Goal: Task Accomplishment & Management: Complete application form

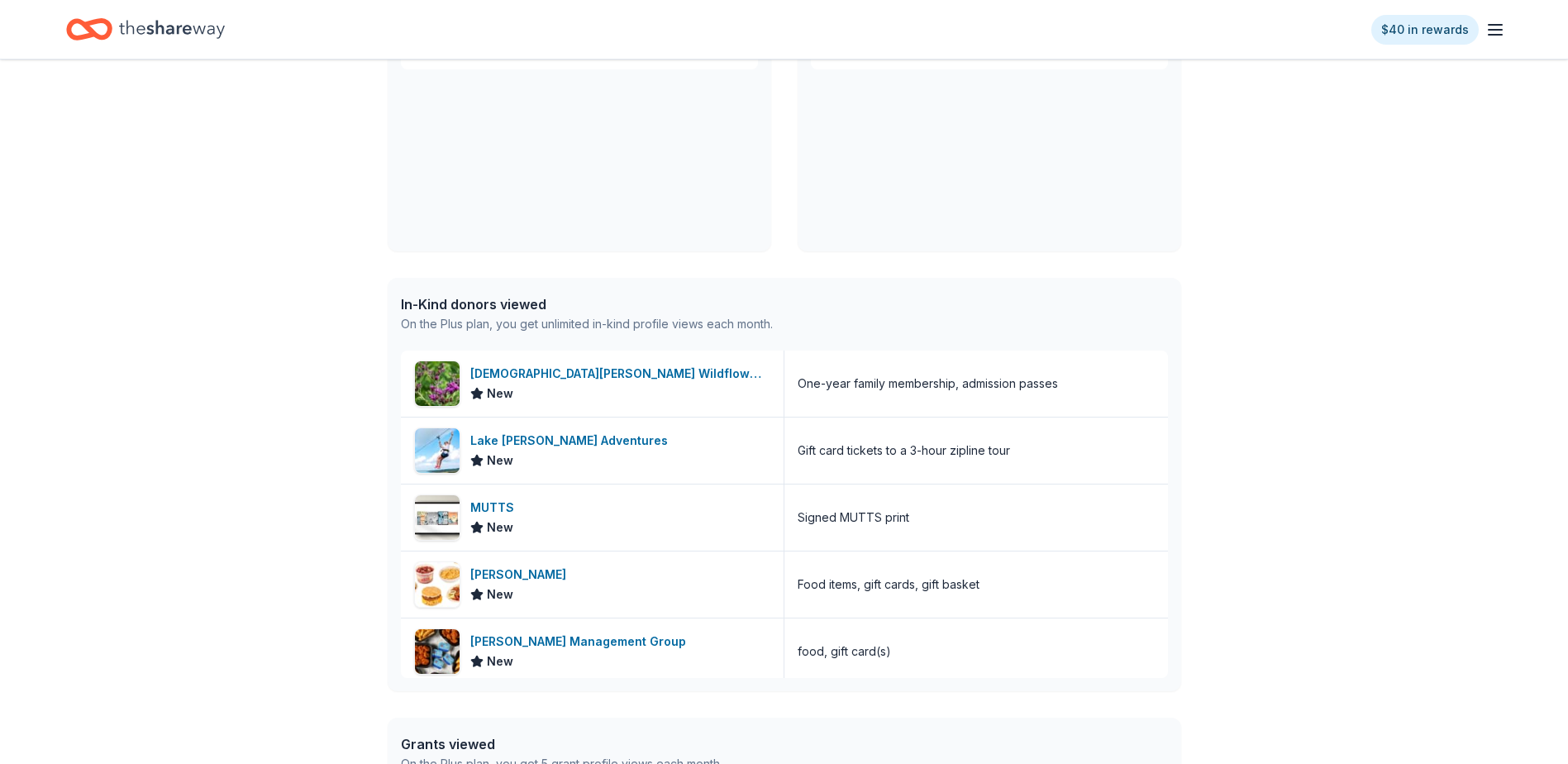
scroll to position [248, 0]
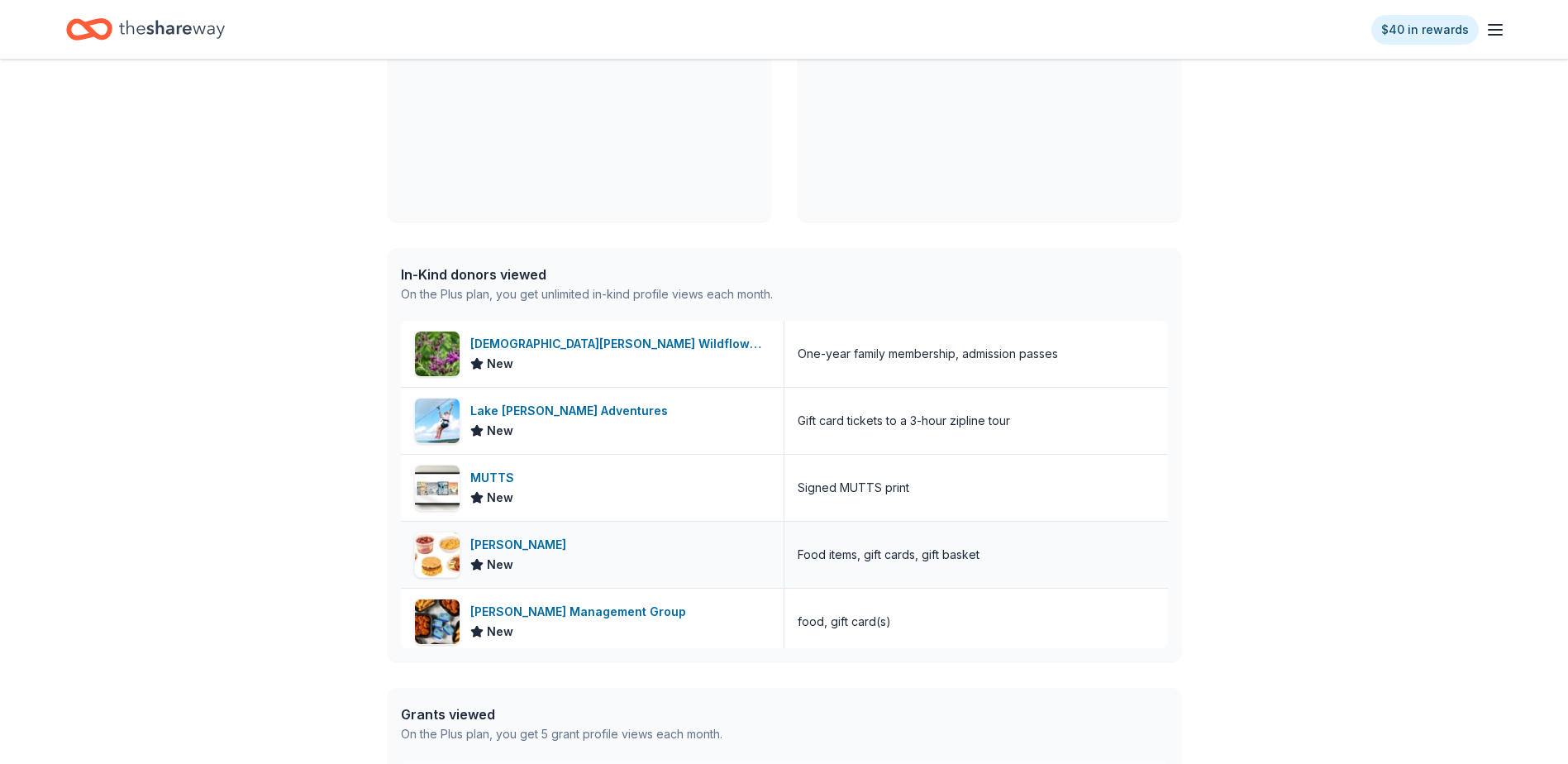
click at [507, 565] on span "New" at bounding box center [500, 564] width 27 height 20
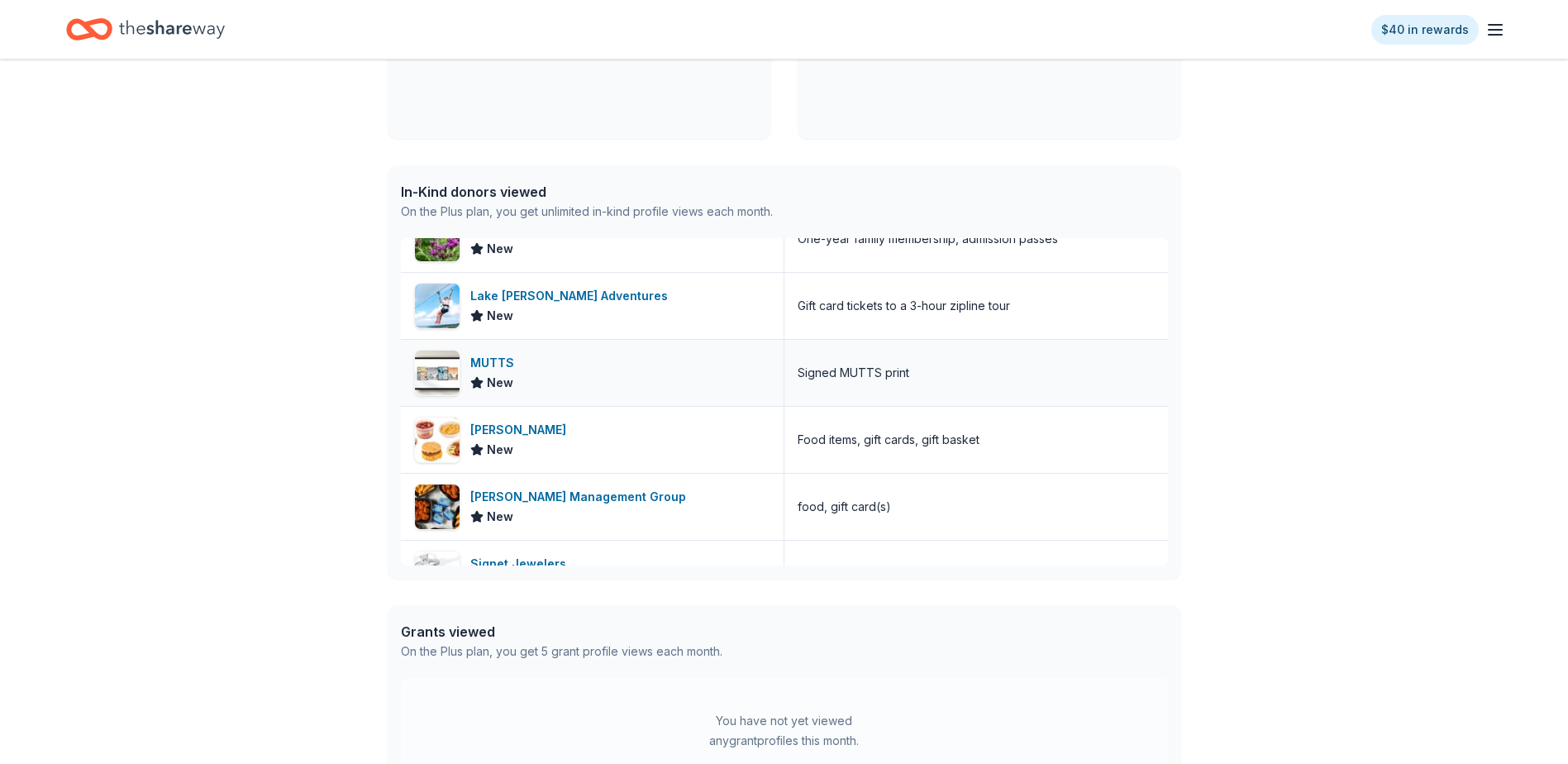
scroll to position [83, 0]
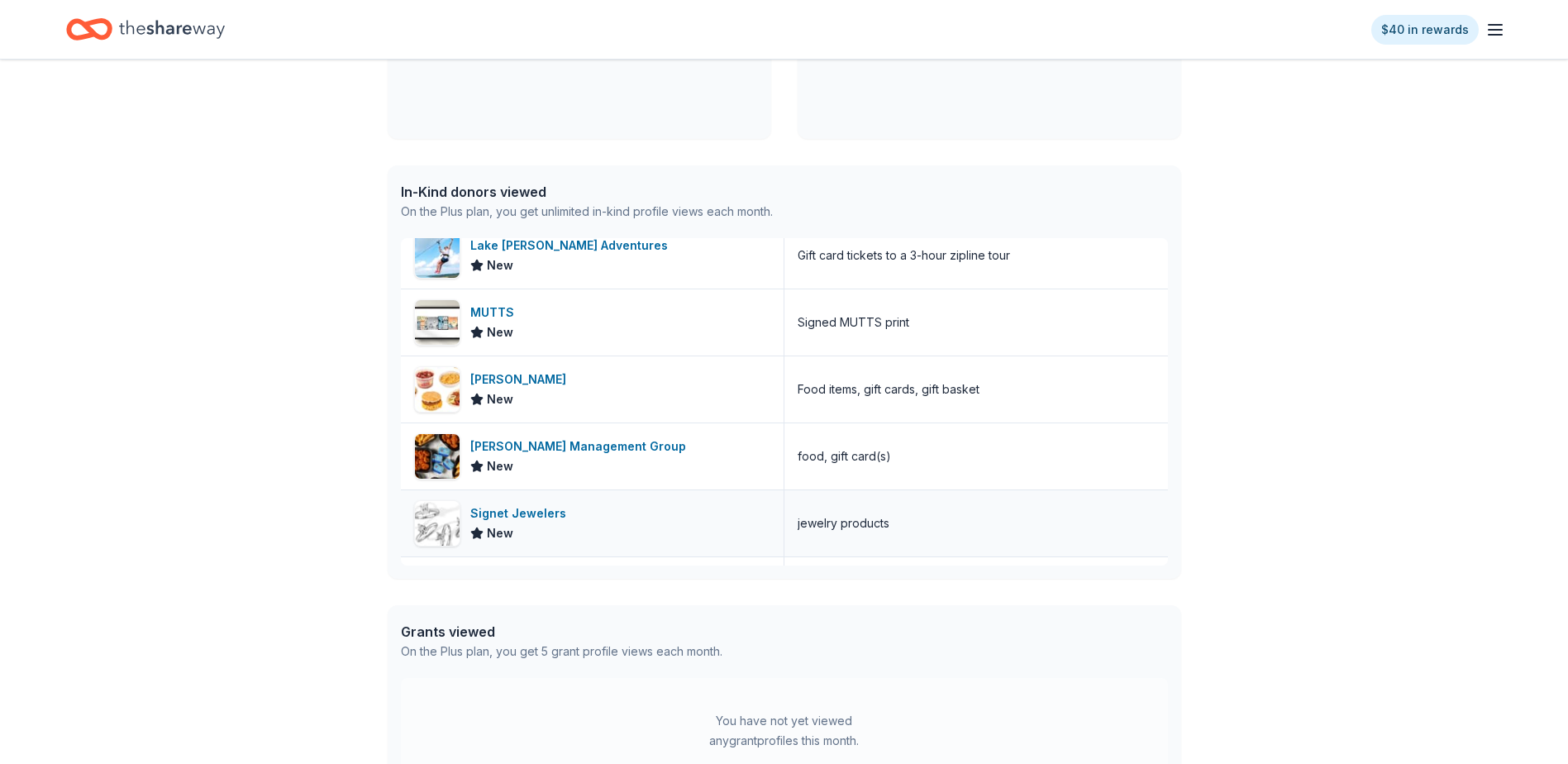
click at [504, 517] on div "Signet Jewelers" at bounding box center [522, 513] width 103 height 20
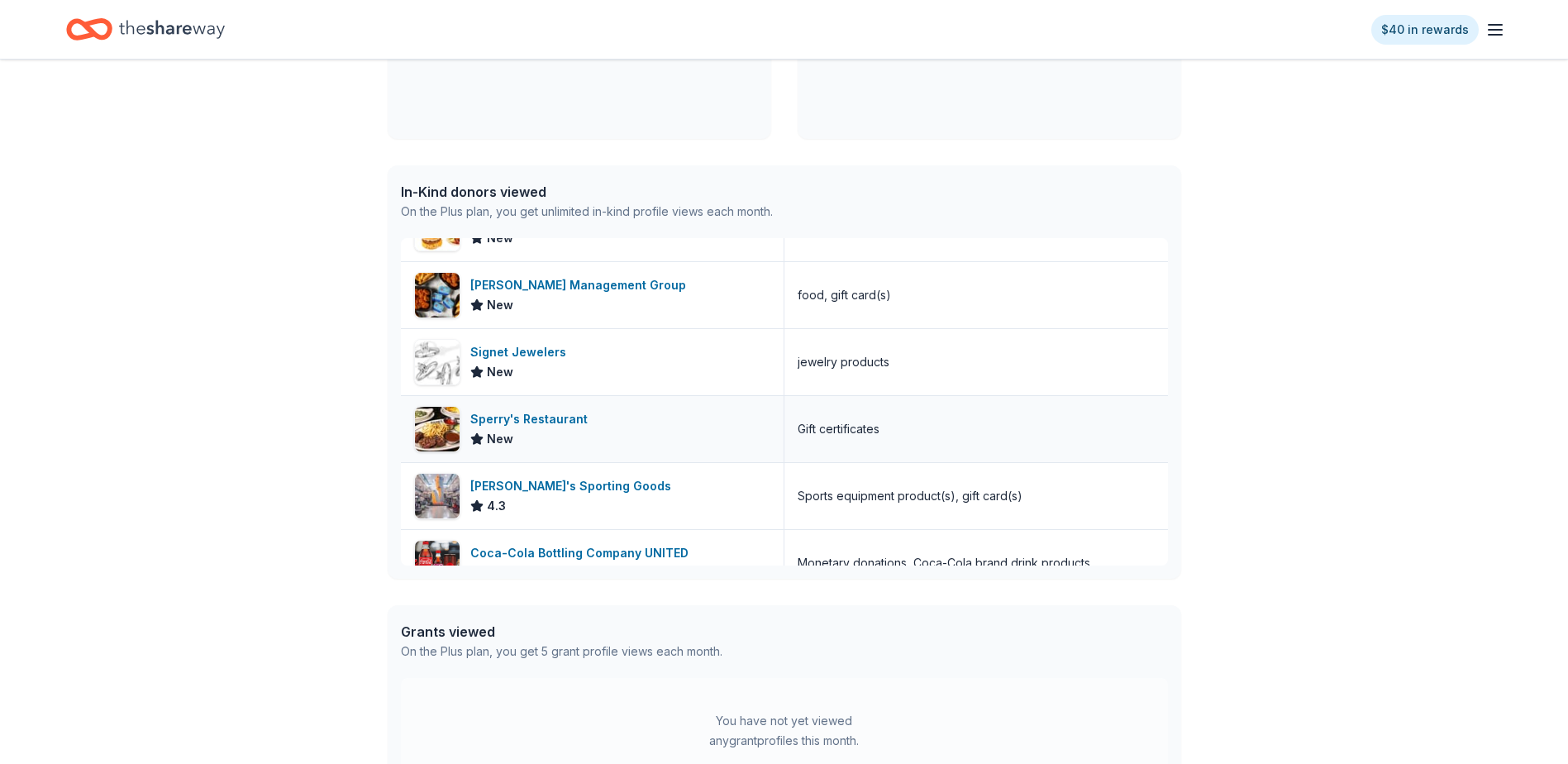
scroll to position [248, 0]
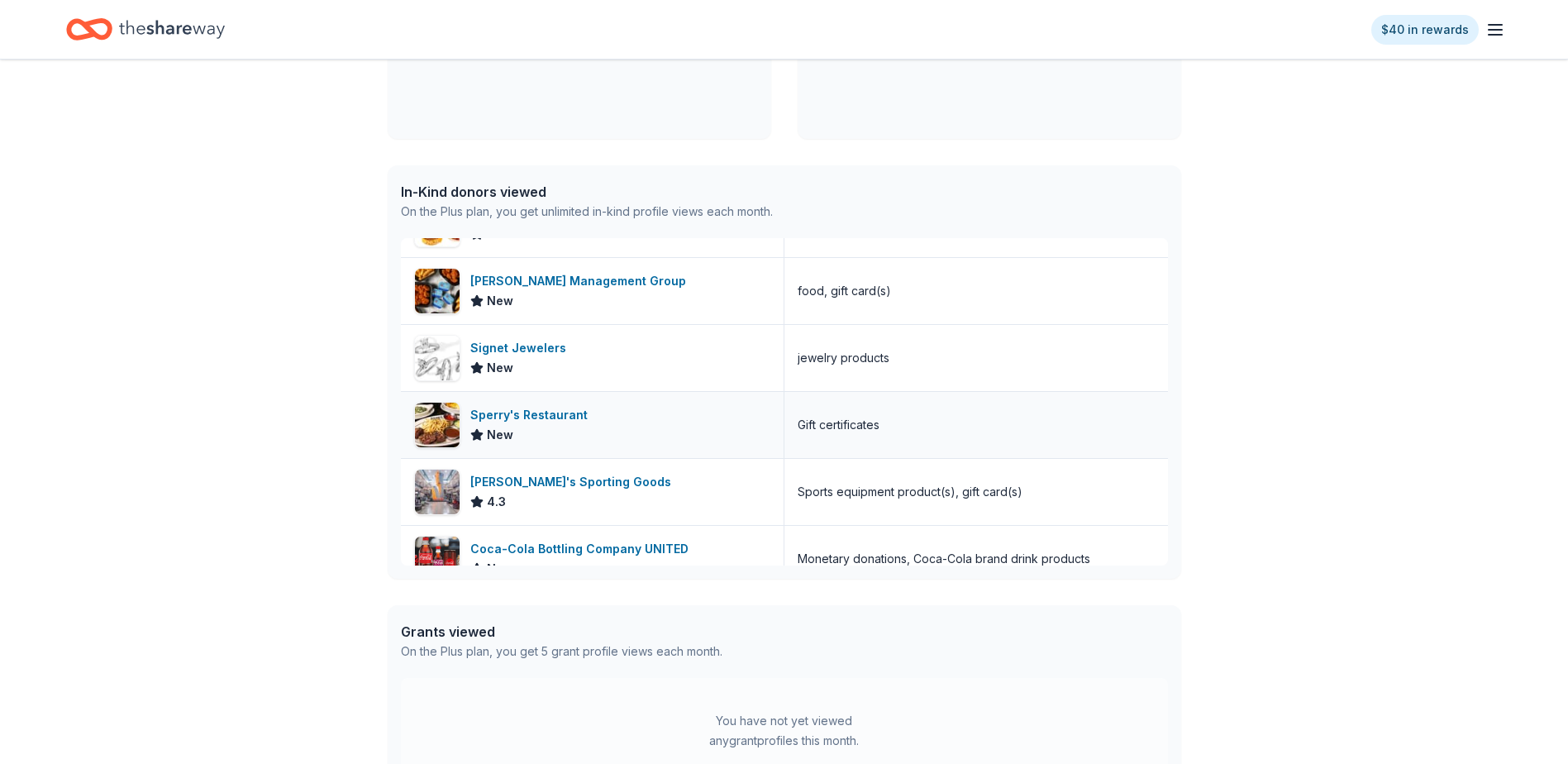
click at [554, 418] on div "Sperry's Restaurant" at bounding box center [532, 414] width 124 height 20
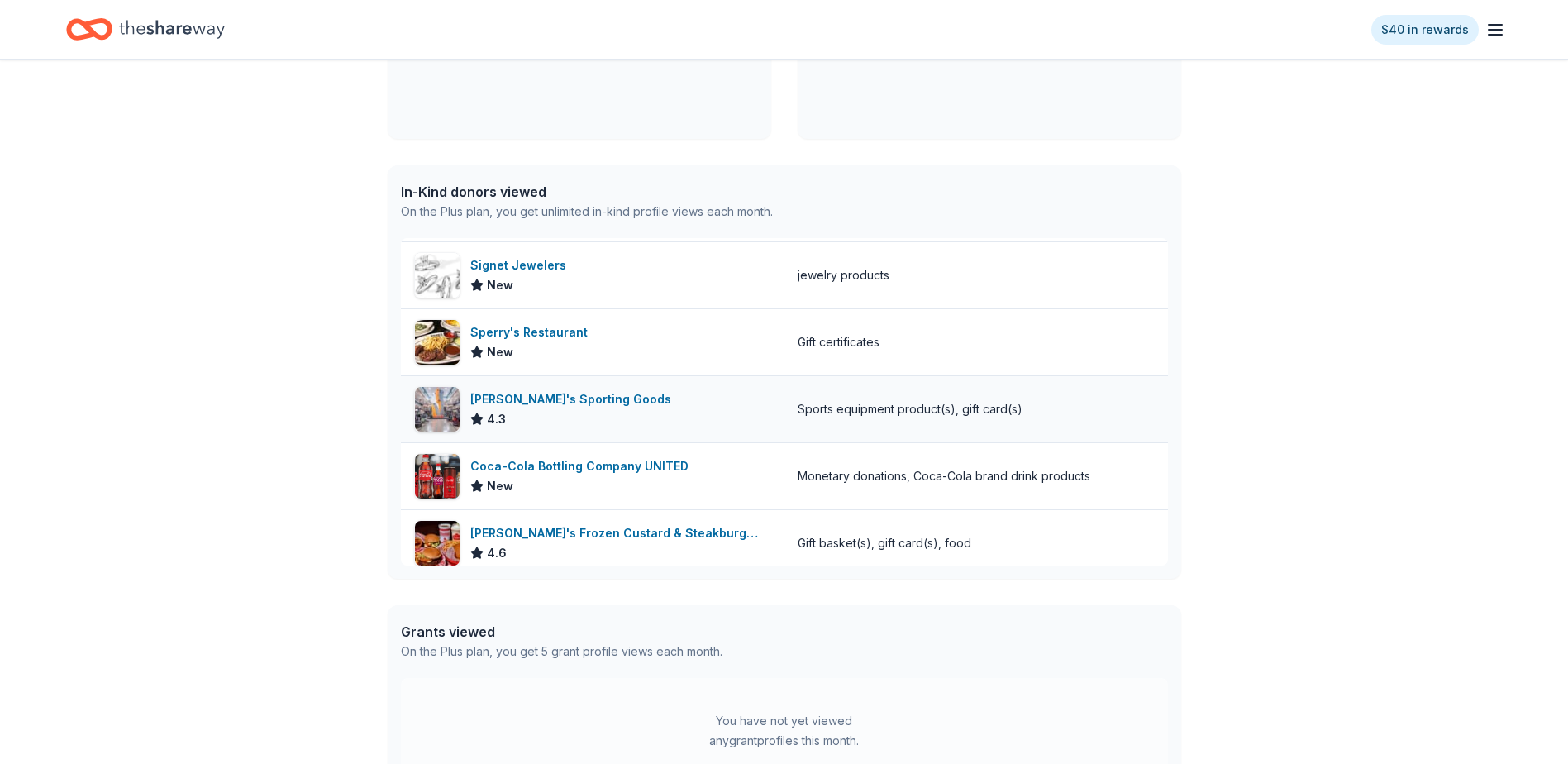
click at [579, 411] on div "4.3" at bounding box center [574, 419] width 207 height 20
click at [634, 469] on div "Coca-Cola Bottling Company UNITED" at bounding box center [583, 466] width 225 height 20
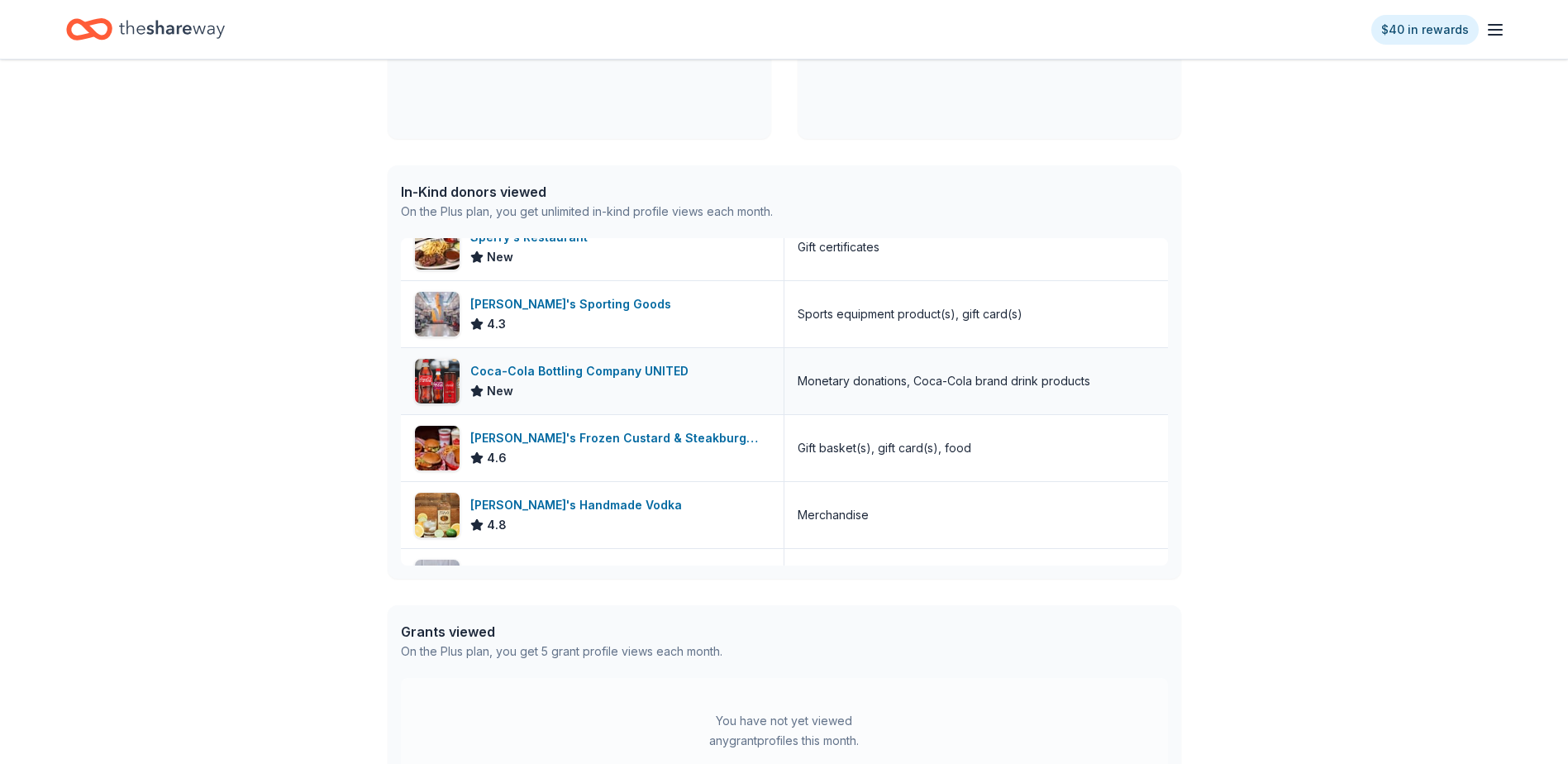
scroll to position [496, 0]
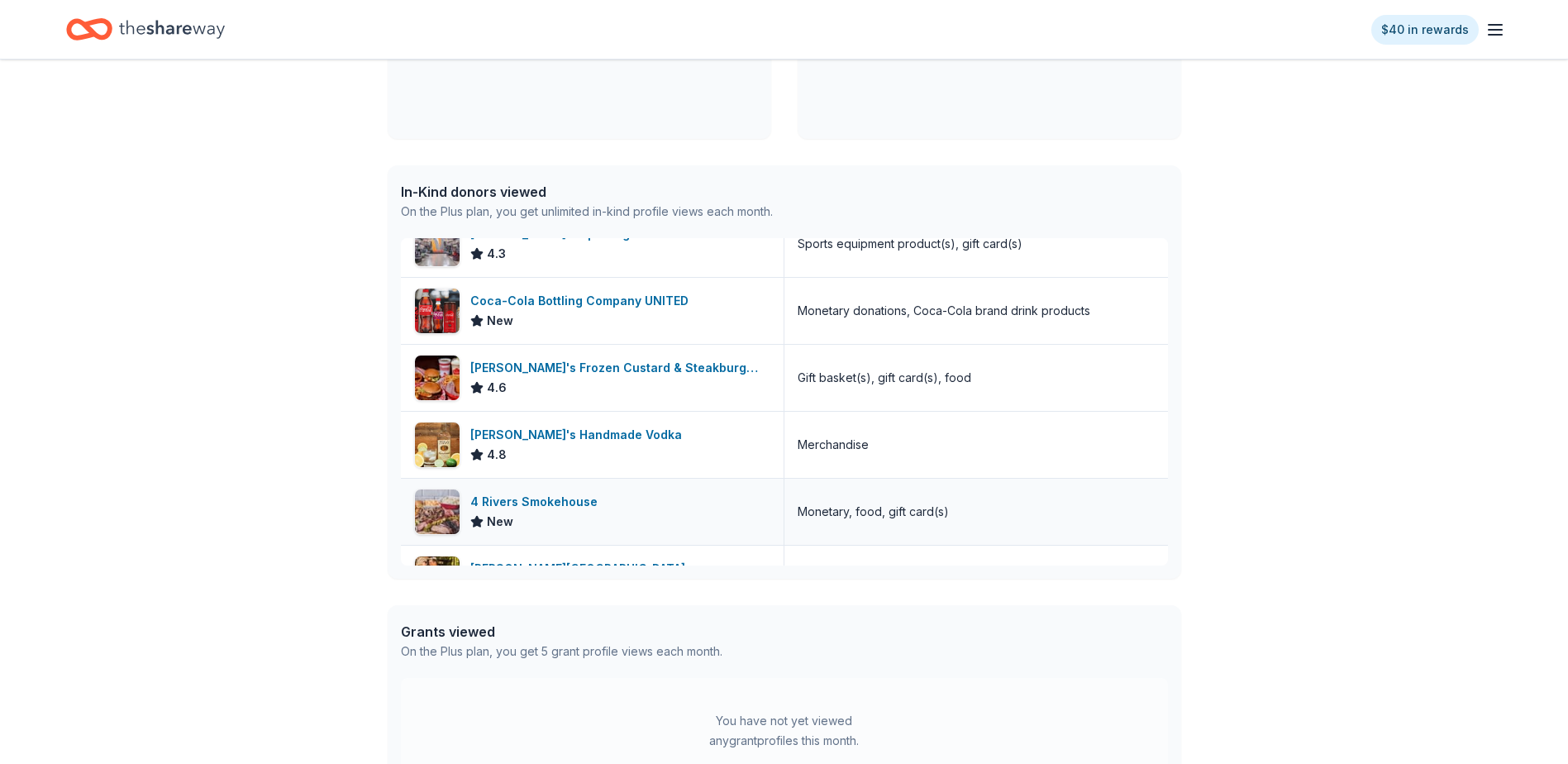
click at [483, 495] on div "4 Rivers Smokehouse" at bounding box center [537, 501] width 134 height 20
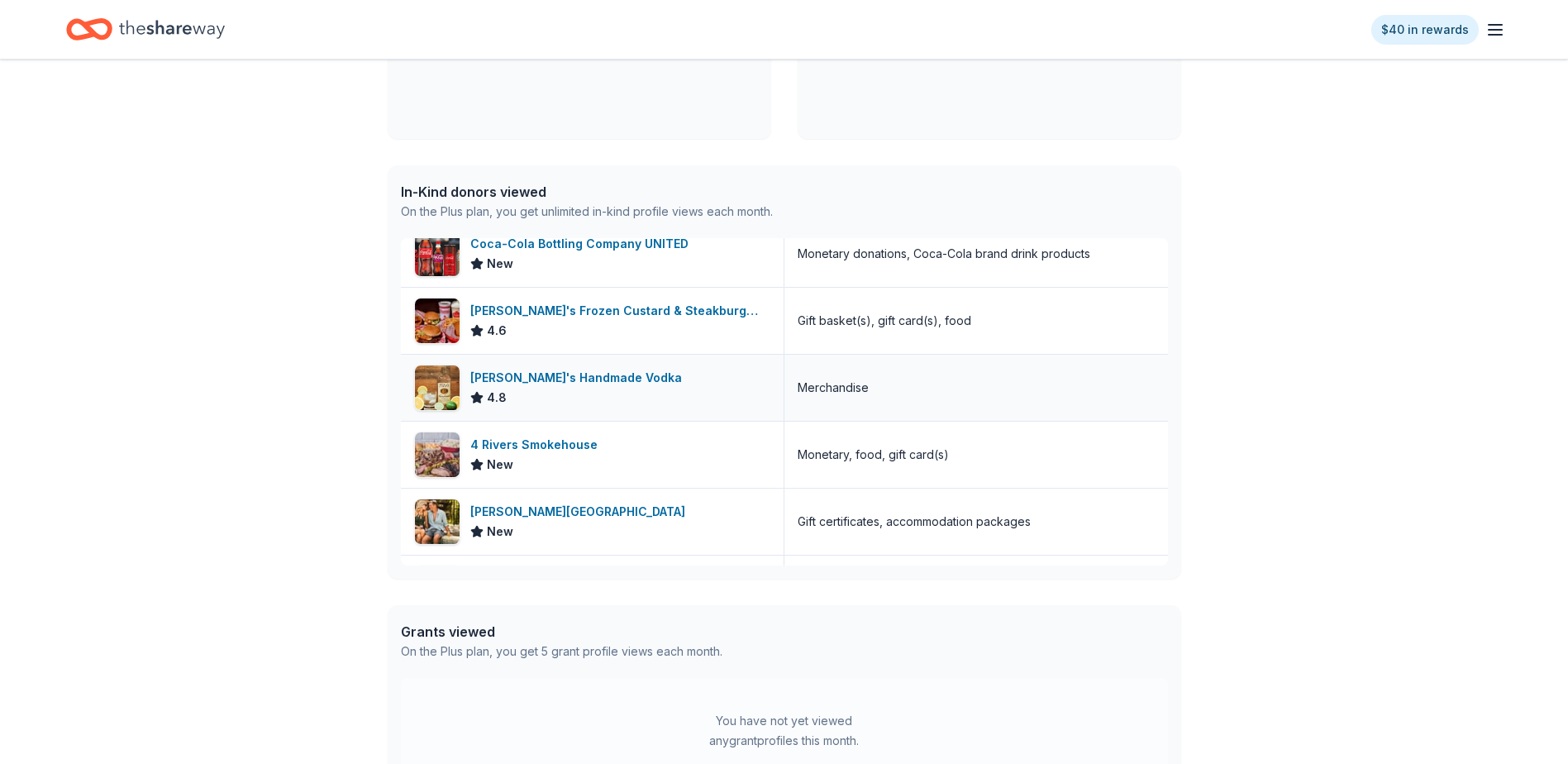
scroll to position [579, 0]
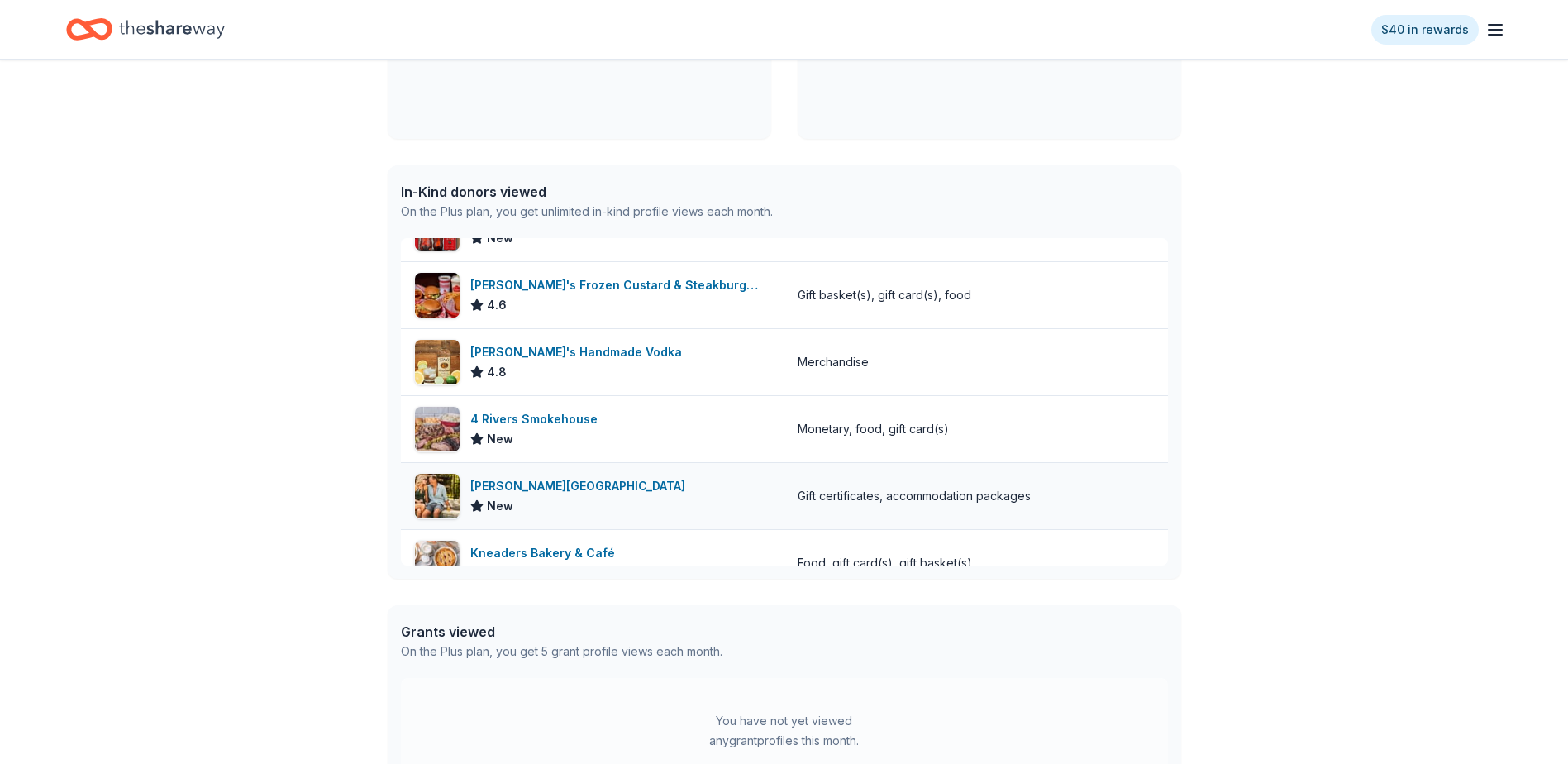
click at [656, 498] on div "La Cantera Resort & Spa New" at bounding box center [593, 496] width 384 height 67
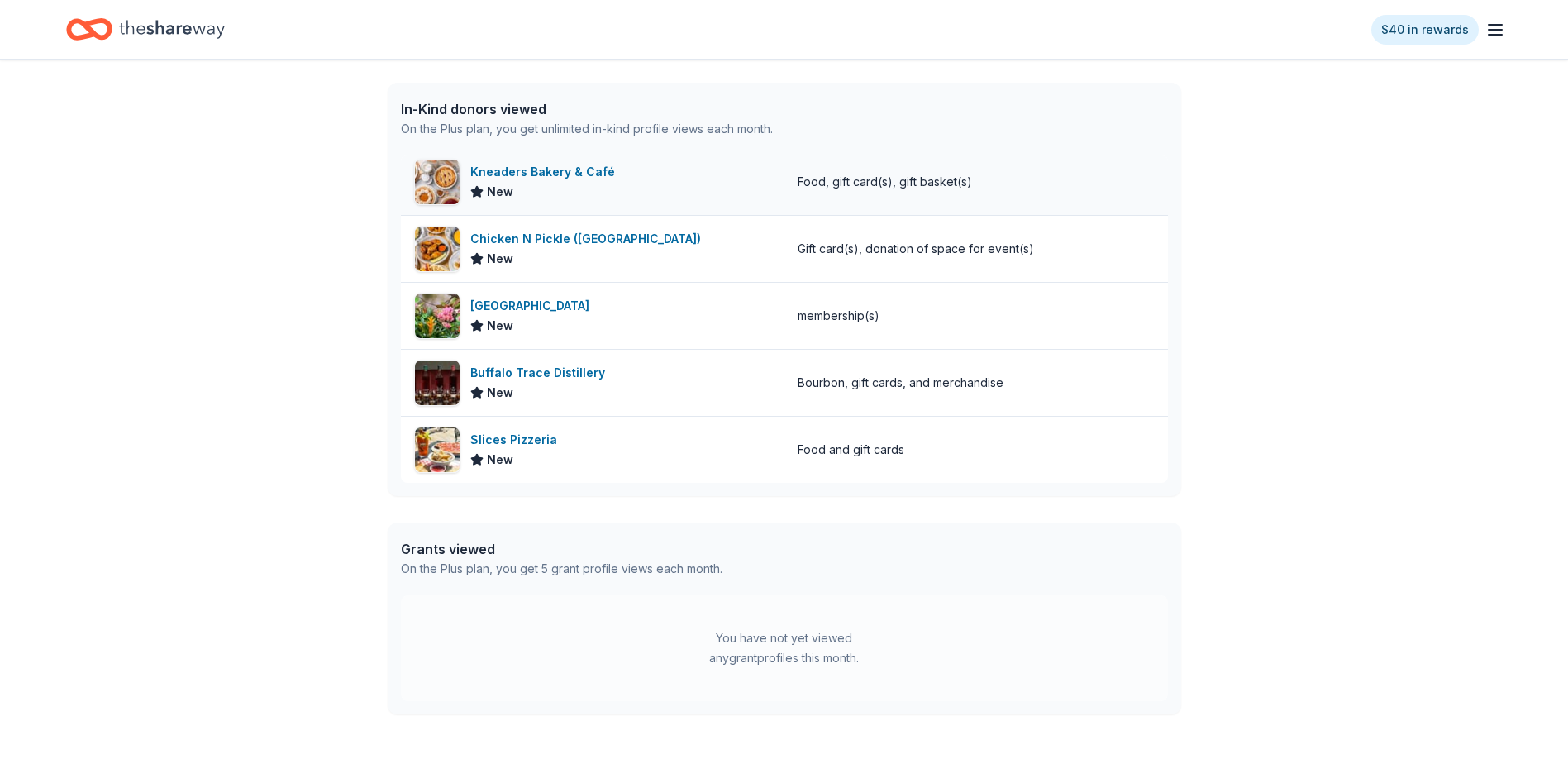
scroll to position [496, 0]
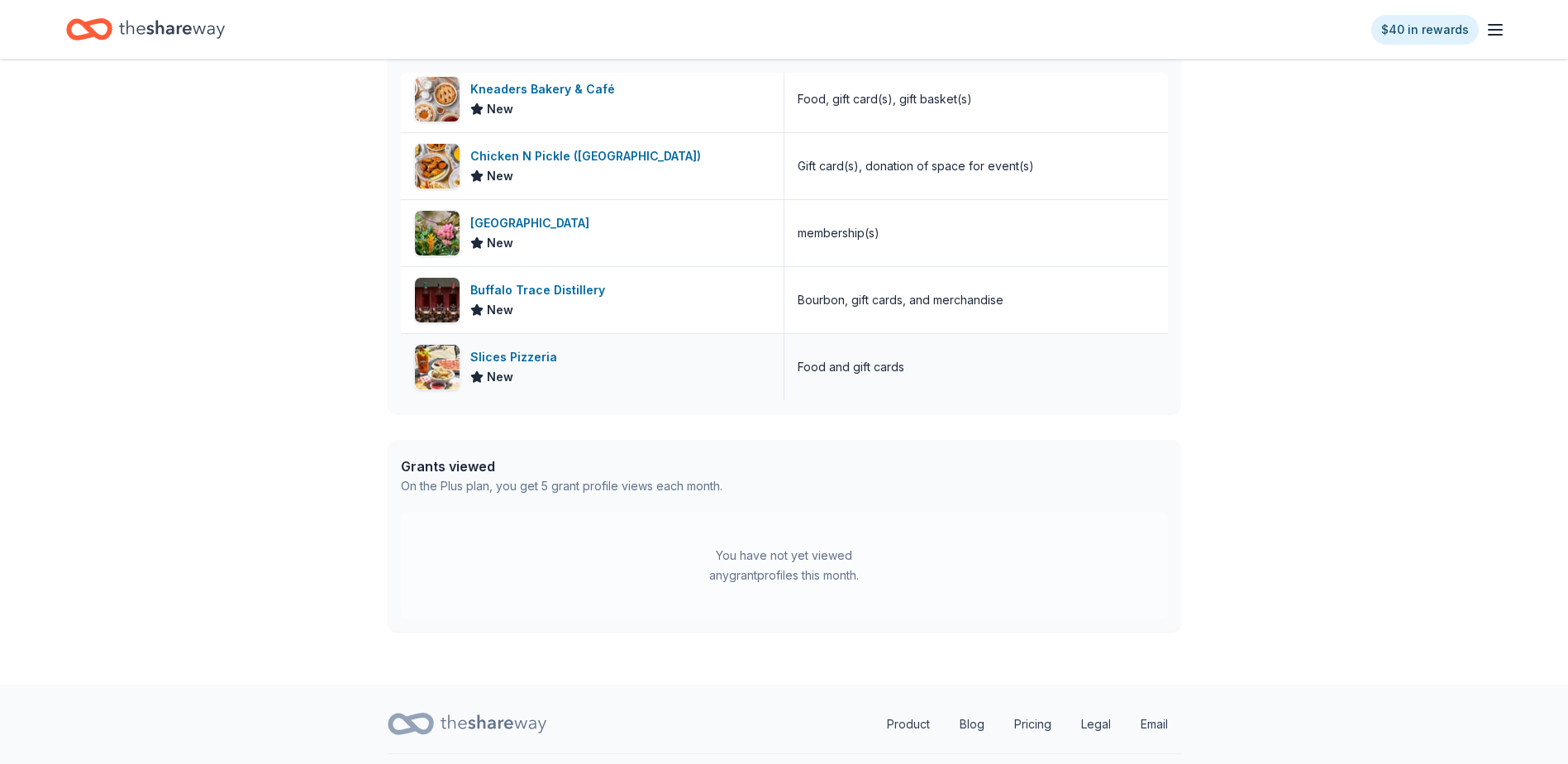
click at [514, 358] on div "Slices Pizzeria" at bounding box center [517, 356] width 93 height 20
click at [545, 291] on div "Buffalo Trace Distillery" at bounding box center [541, 290] width 142 height 20
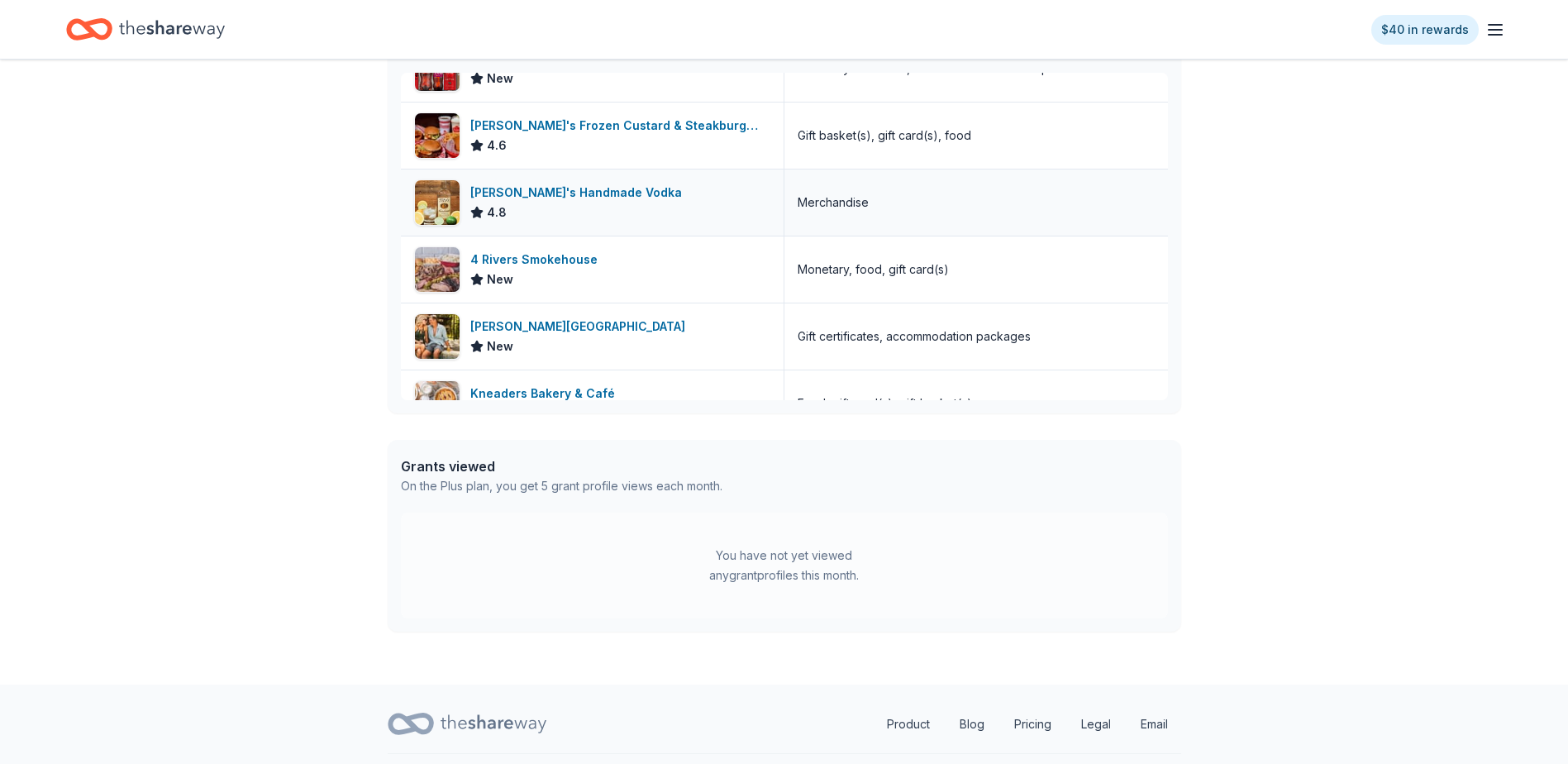
scroll to position [546, 0]
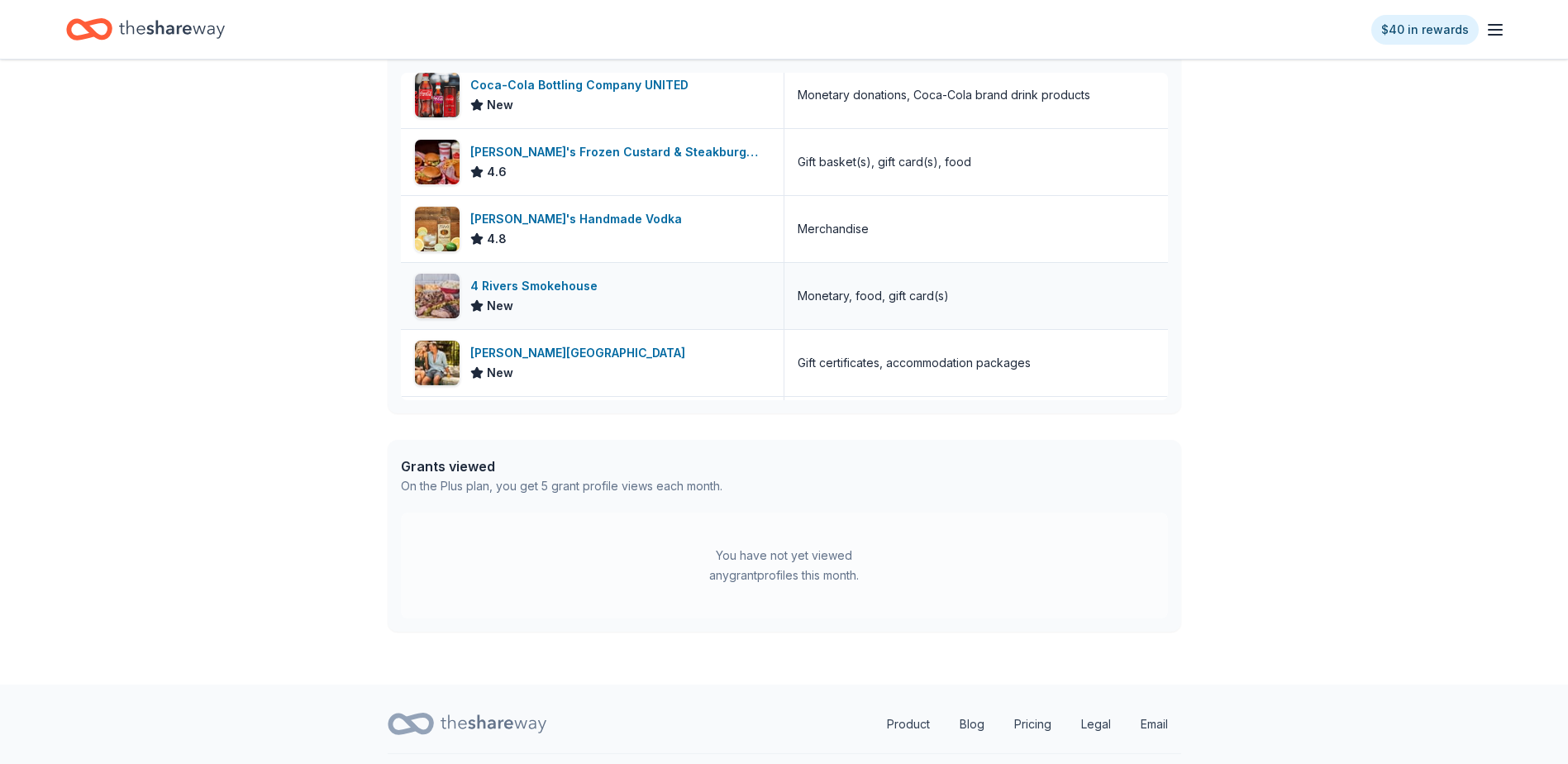
click at [559, 280] on div "4 Rivers Smokehouse" at bounding box center [537, 285] width 134 height 20
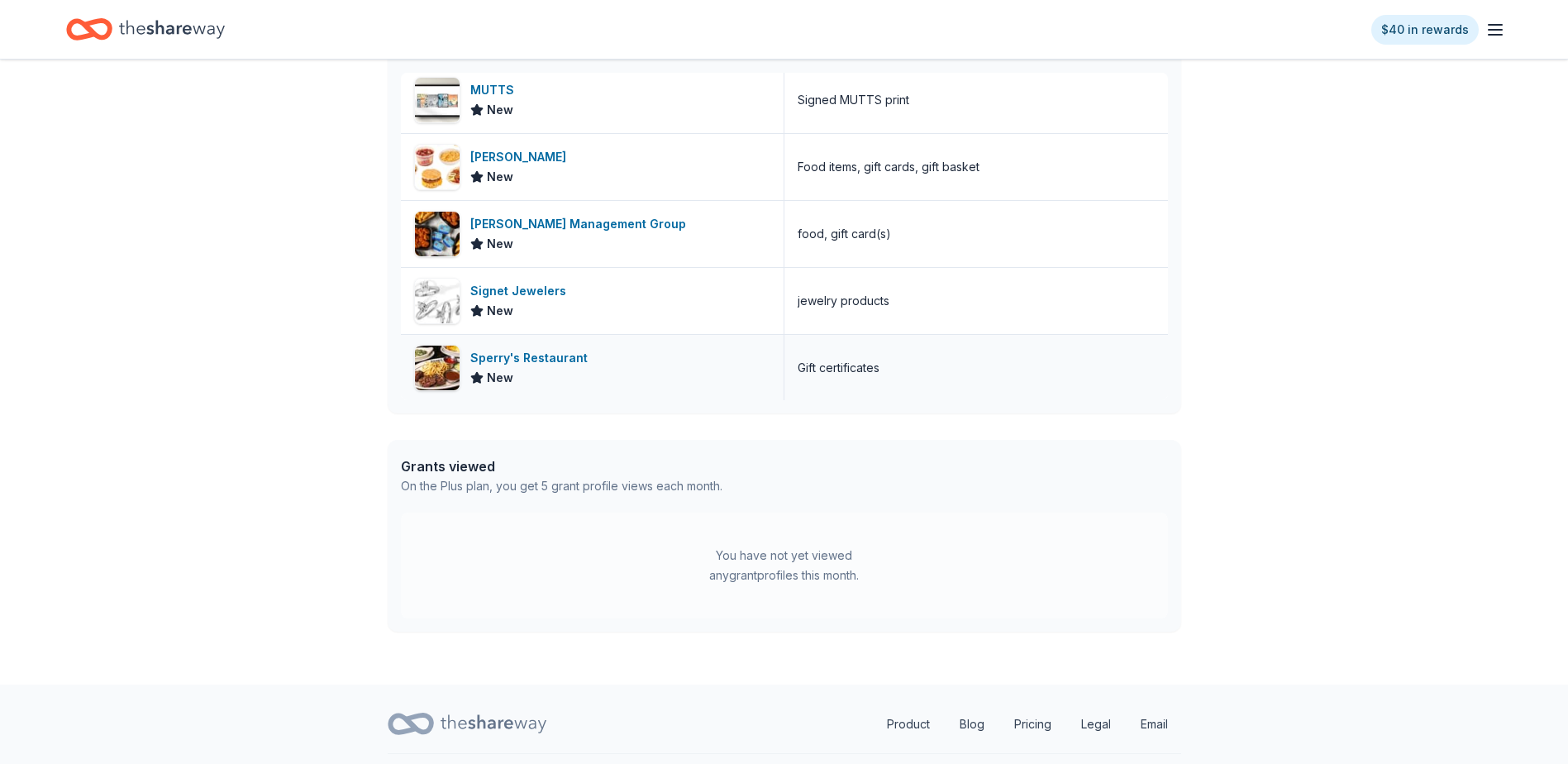
scroll to position [133, 0]
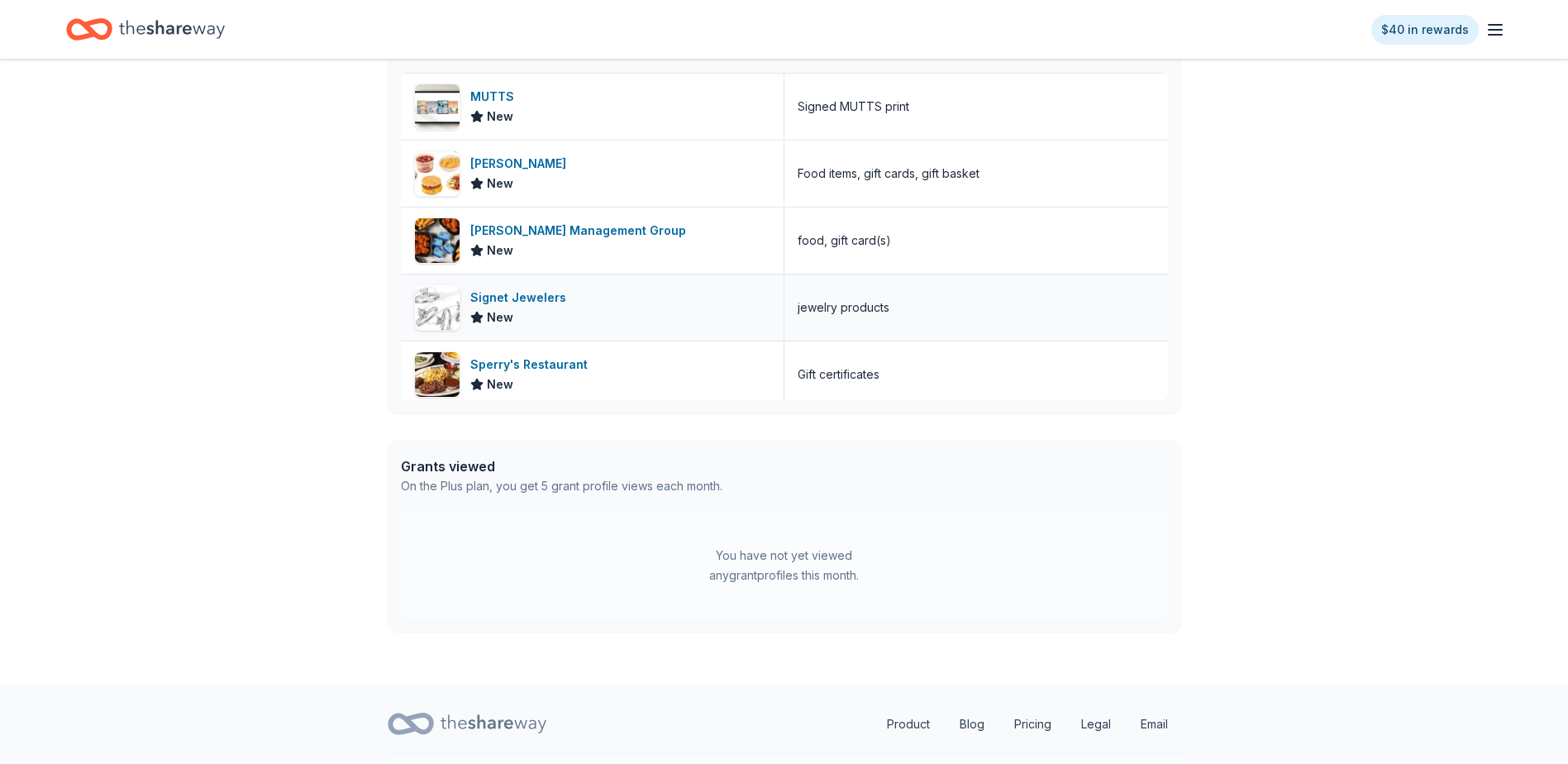
click at [665, 314] on div "Signet Jewelers New" at bounding box center [593, 308] width 384 height 67
click at [477, 109] on div "New" at bounding box center [491, 116] width 43 height 20
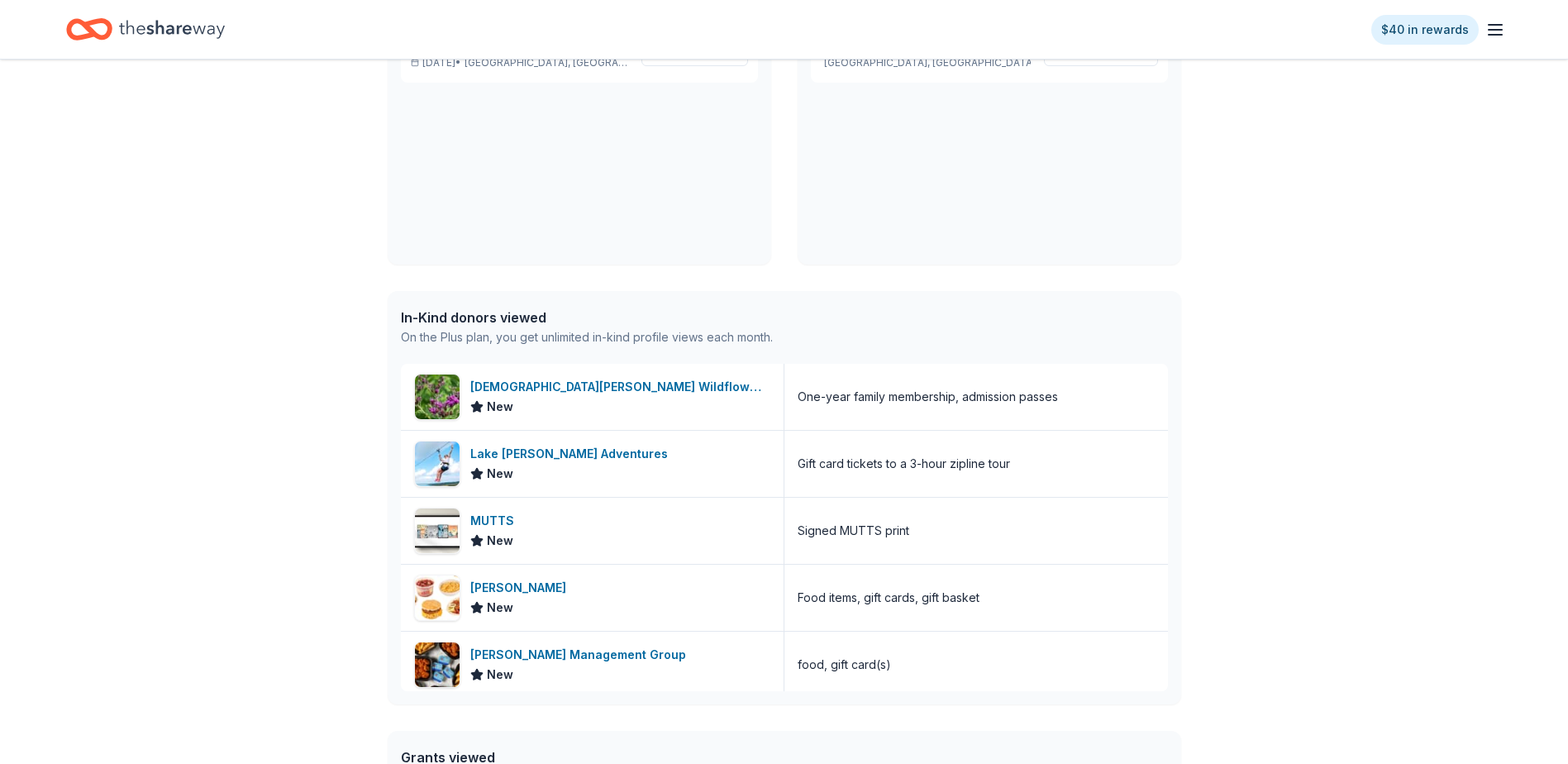
scroll to position [0, 0]
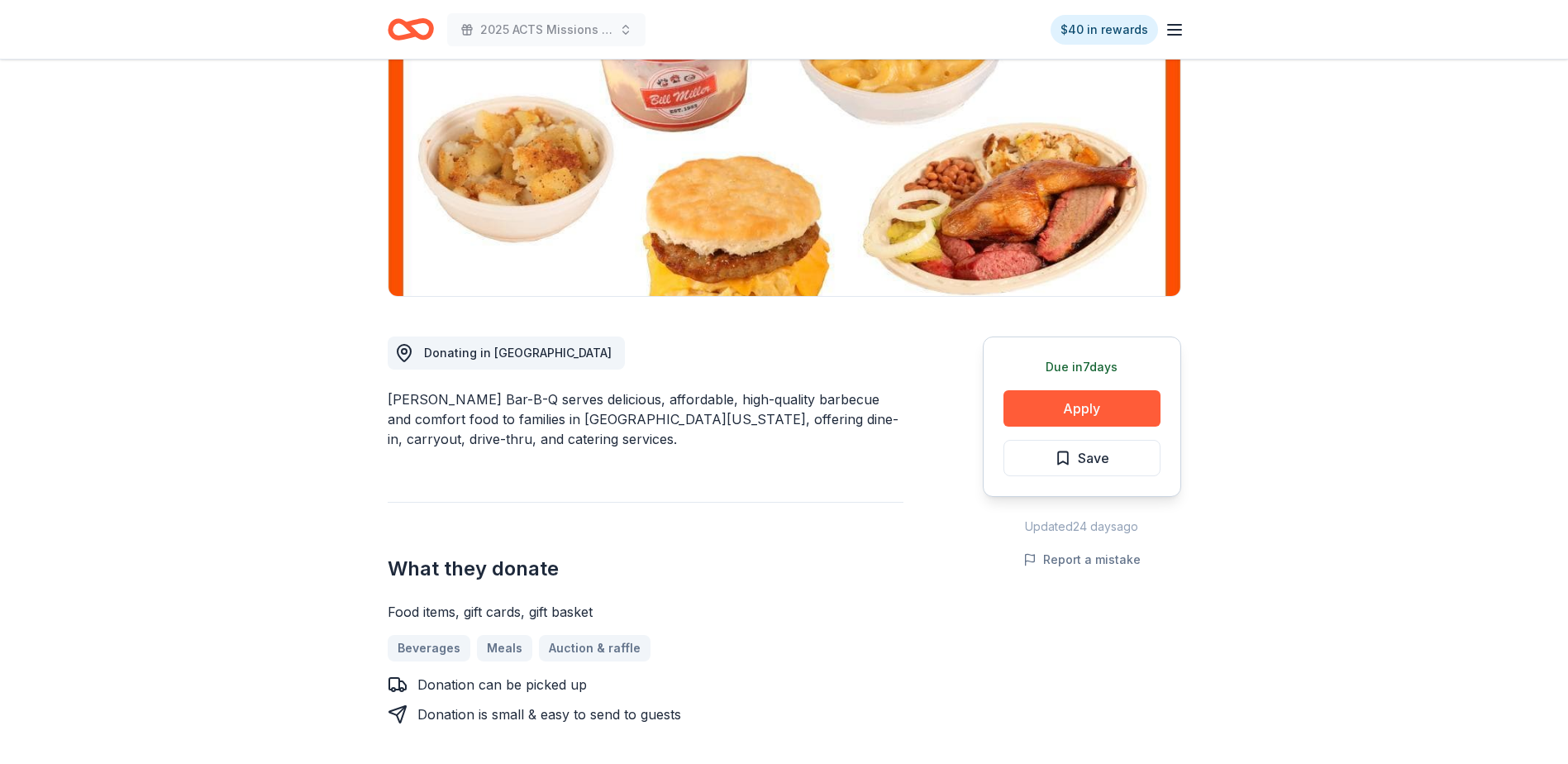
scroll to position [248, 0]
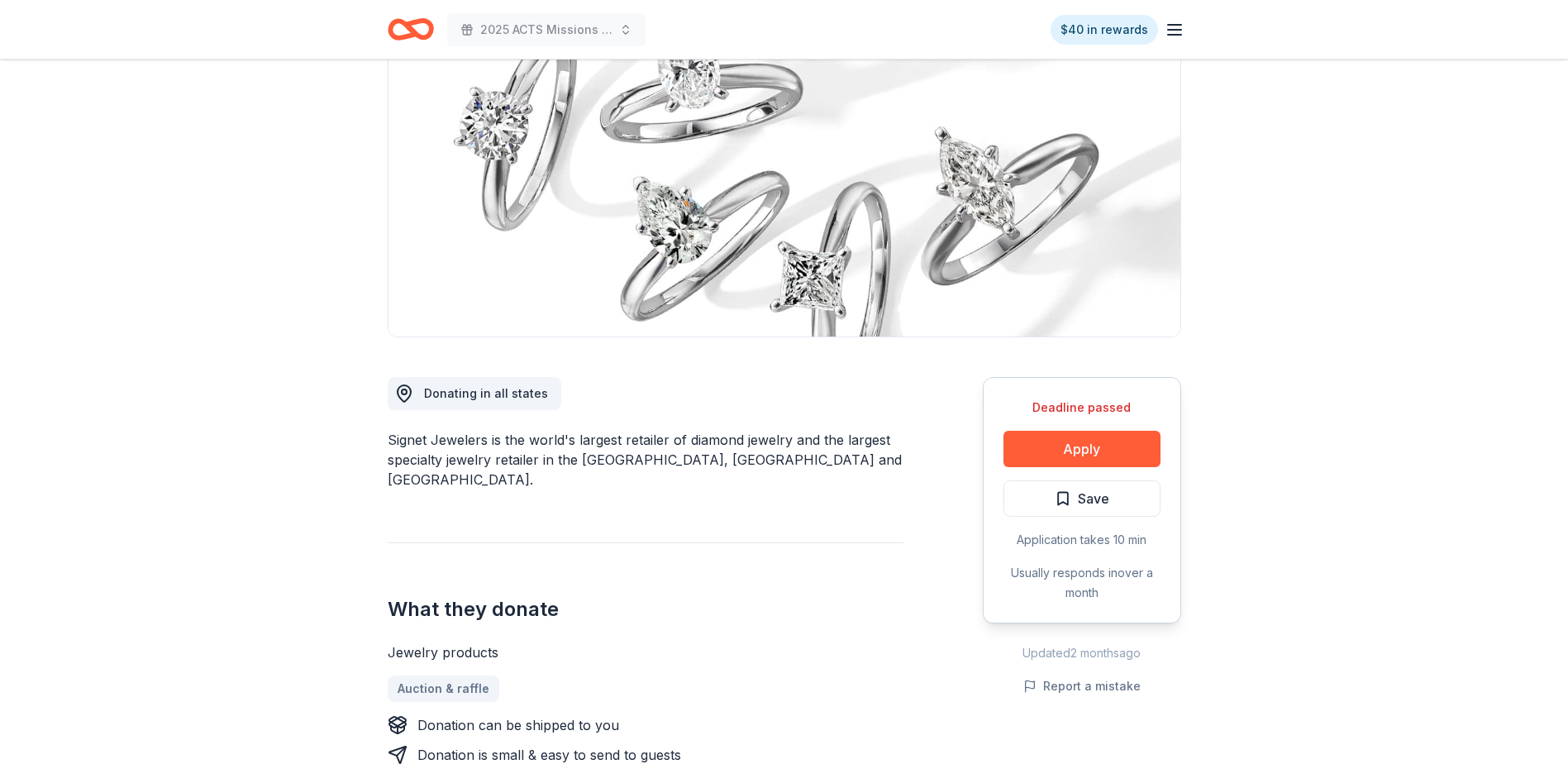
scroll to position [248, 0]
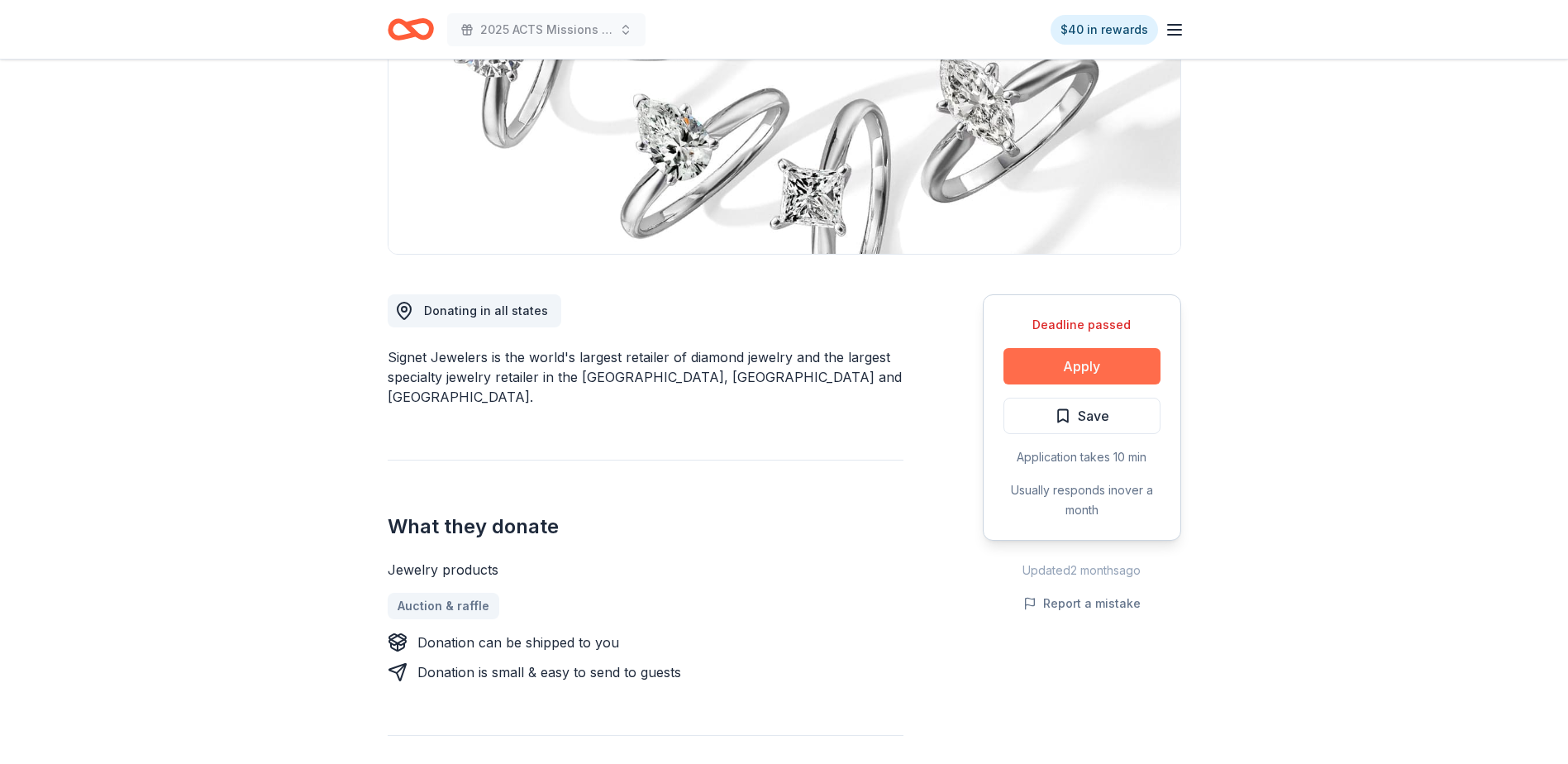
click at [1058, 369] on button "Apply" at bounding box center [1081, 366] width 157 height 36
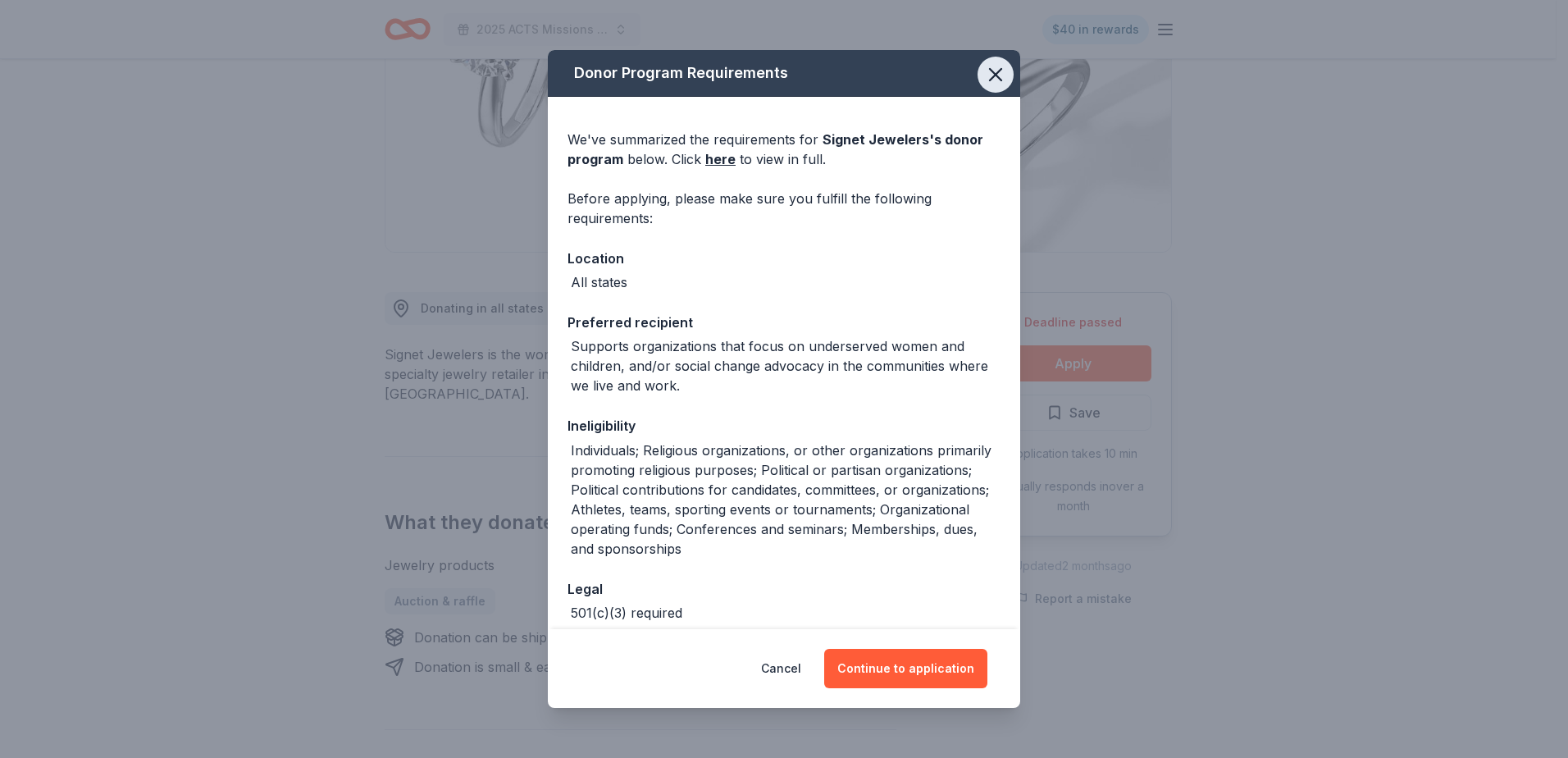
click at [990, 70] on icon "button" at bounding box center [996, 74] width 23 height 23
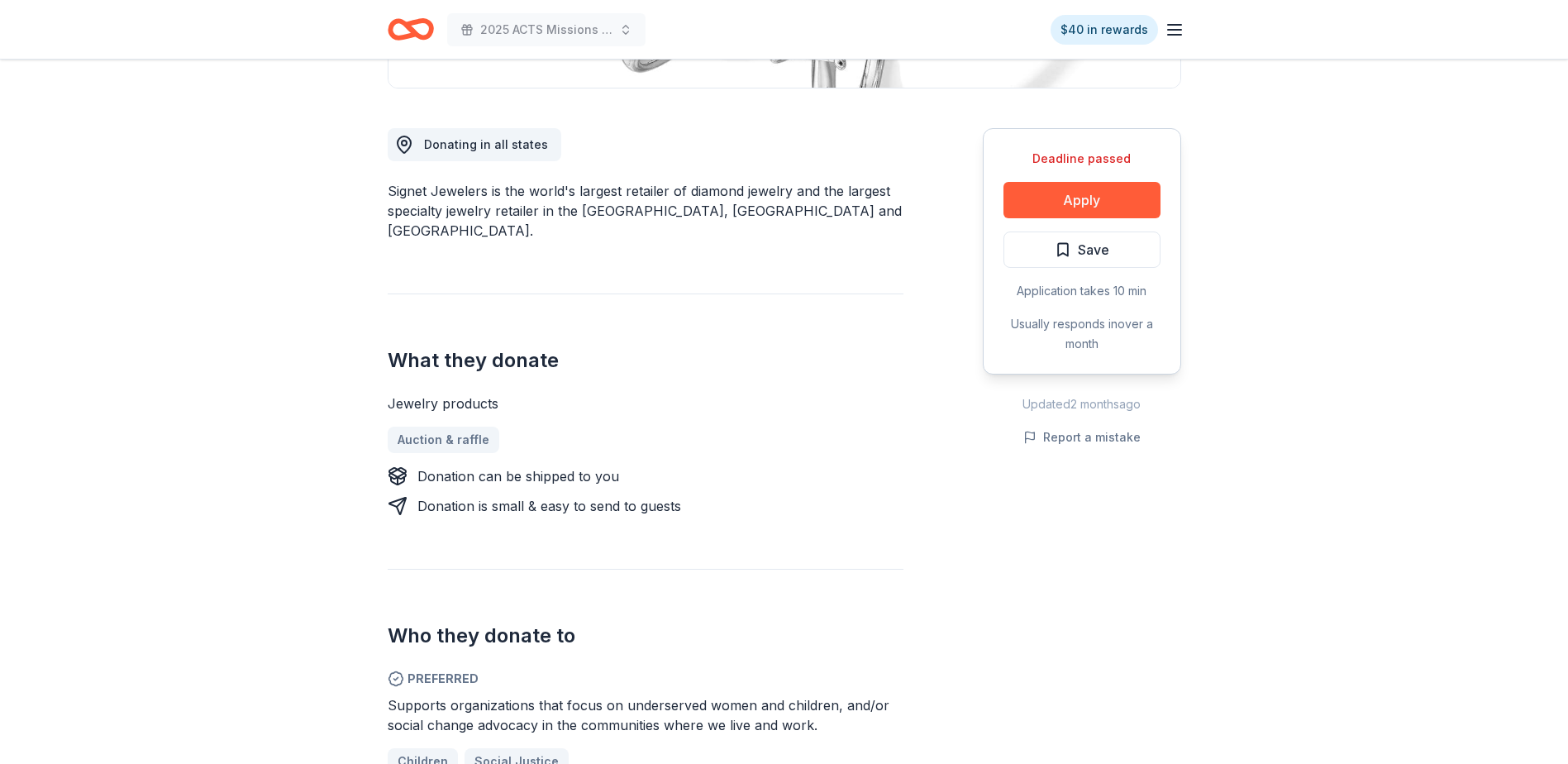
scroll to position [496, 0]
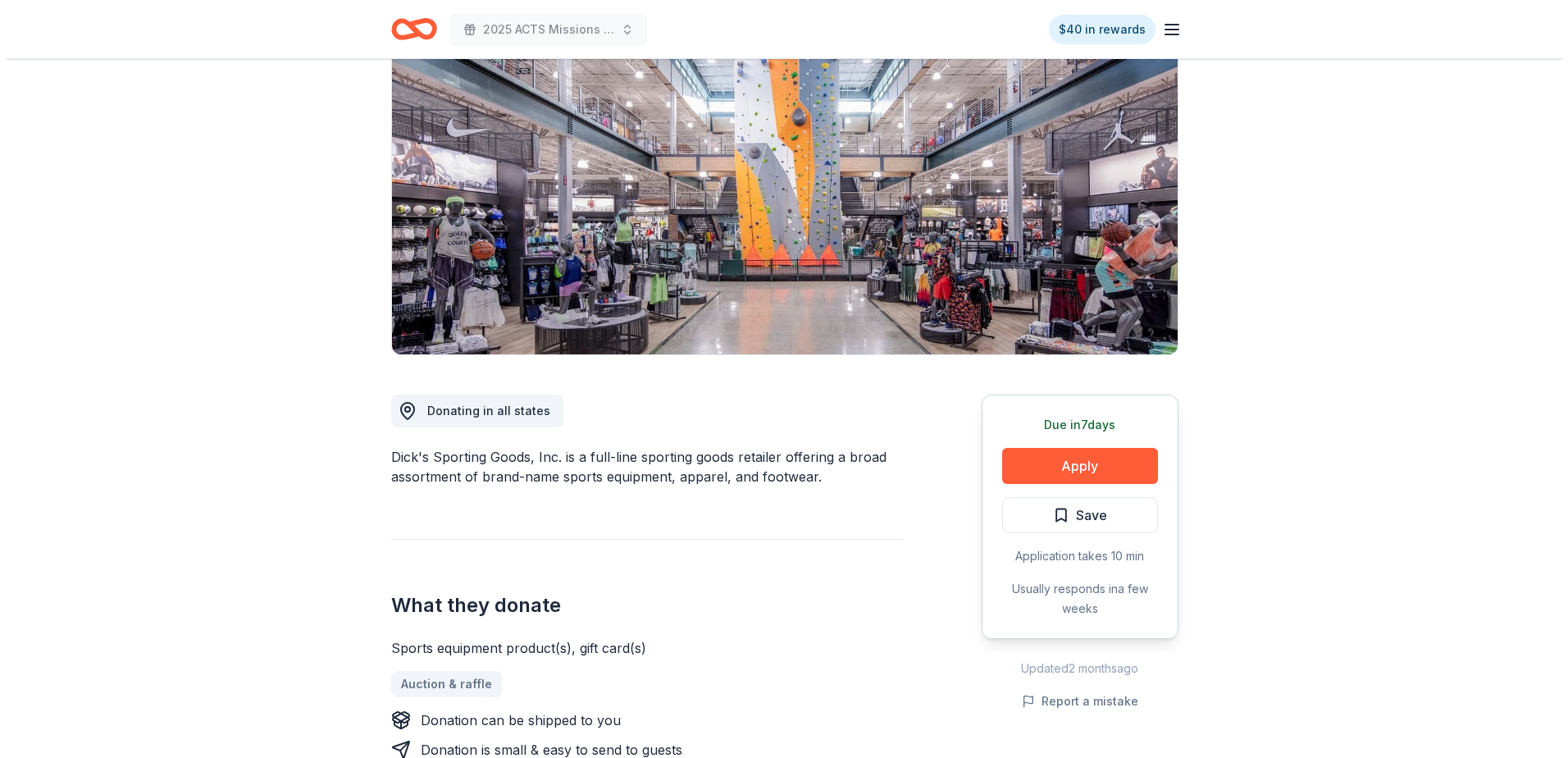
scroll to position [164, 0]
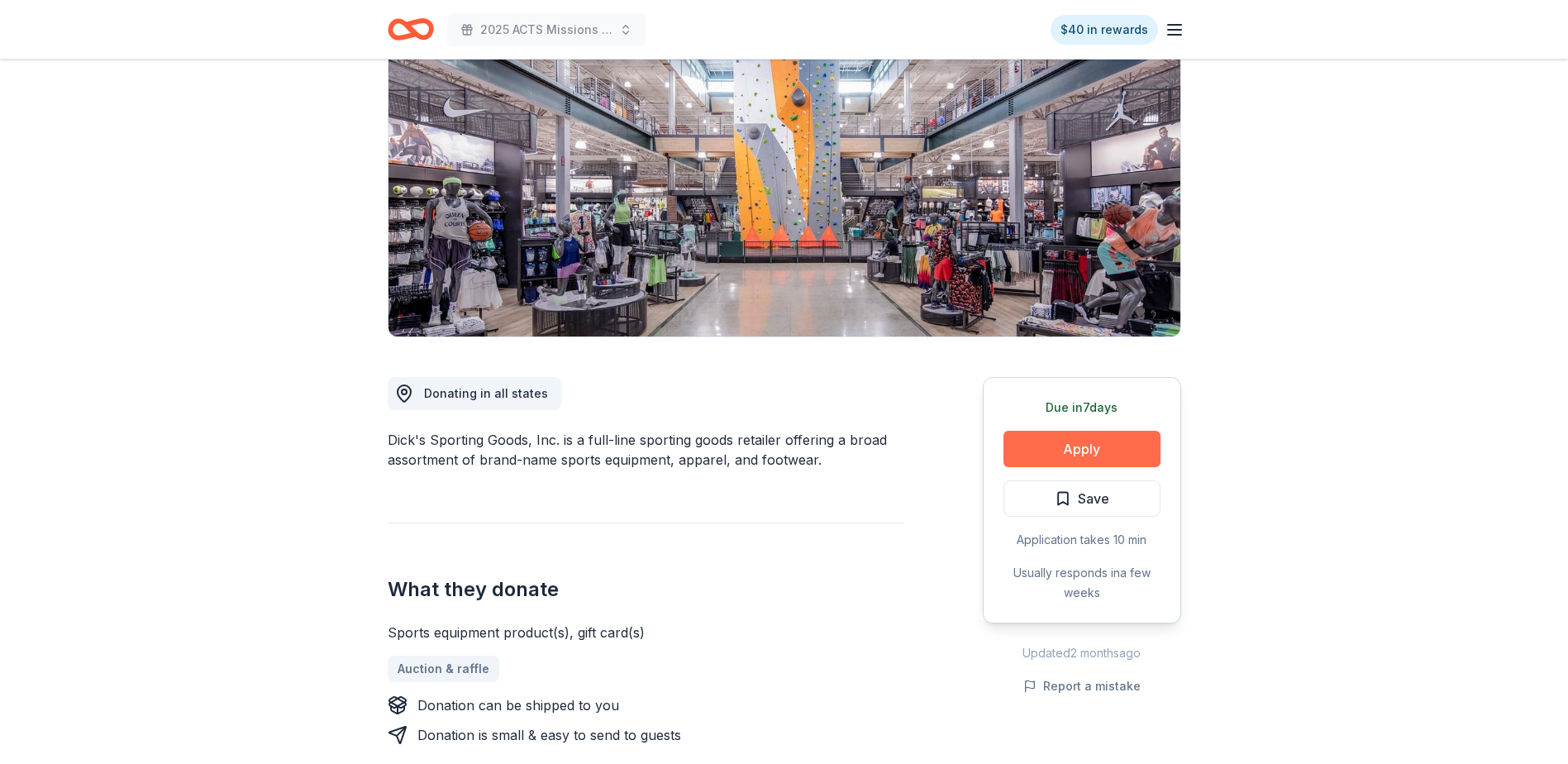
click at [1068, 441] on button "Apply" at bounding box center [1081, 449] width 157 height 36
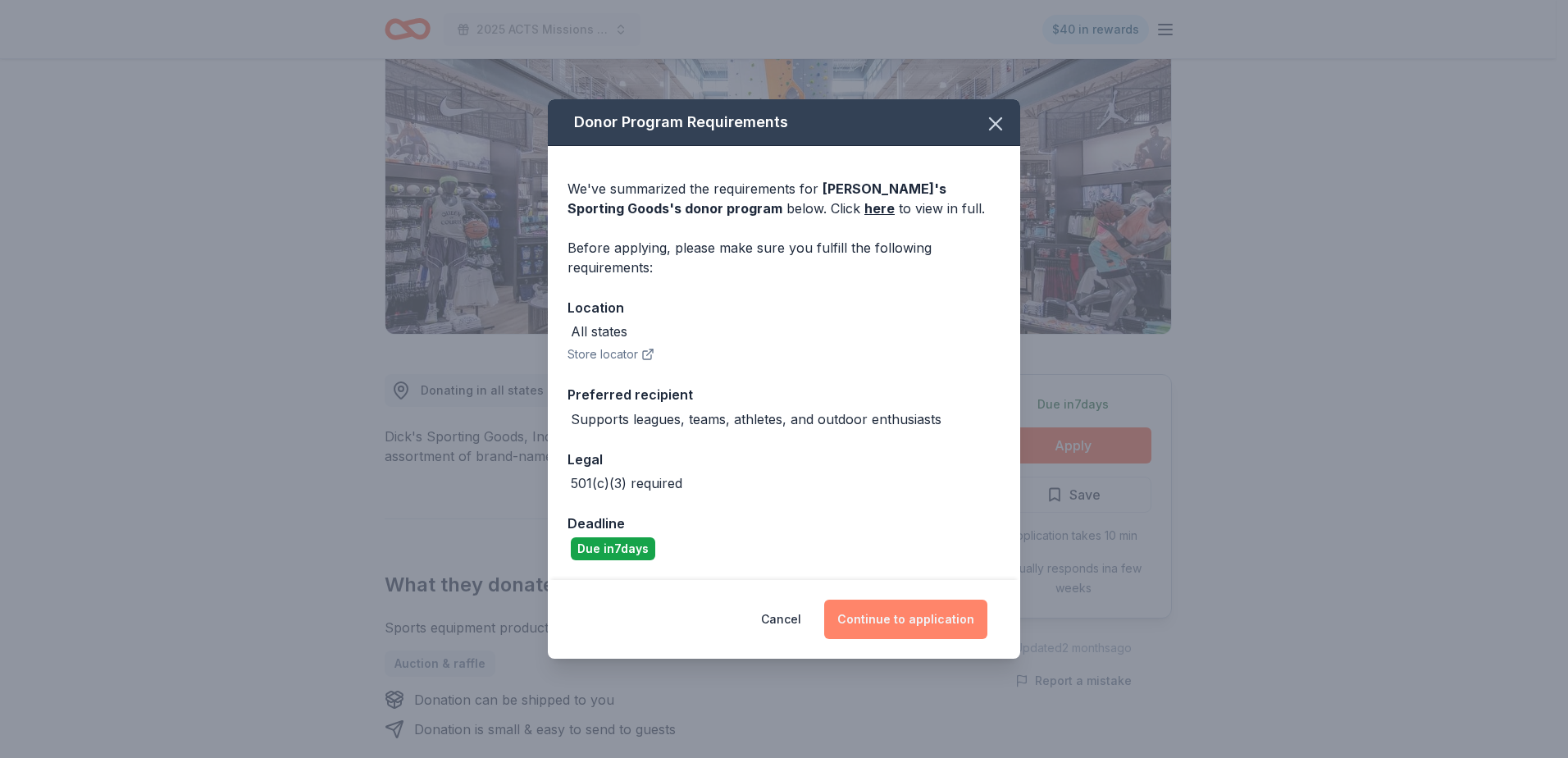
click at [923, 618] on button "Continue to application" at bounding box center [905, 619] width 163 height 40
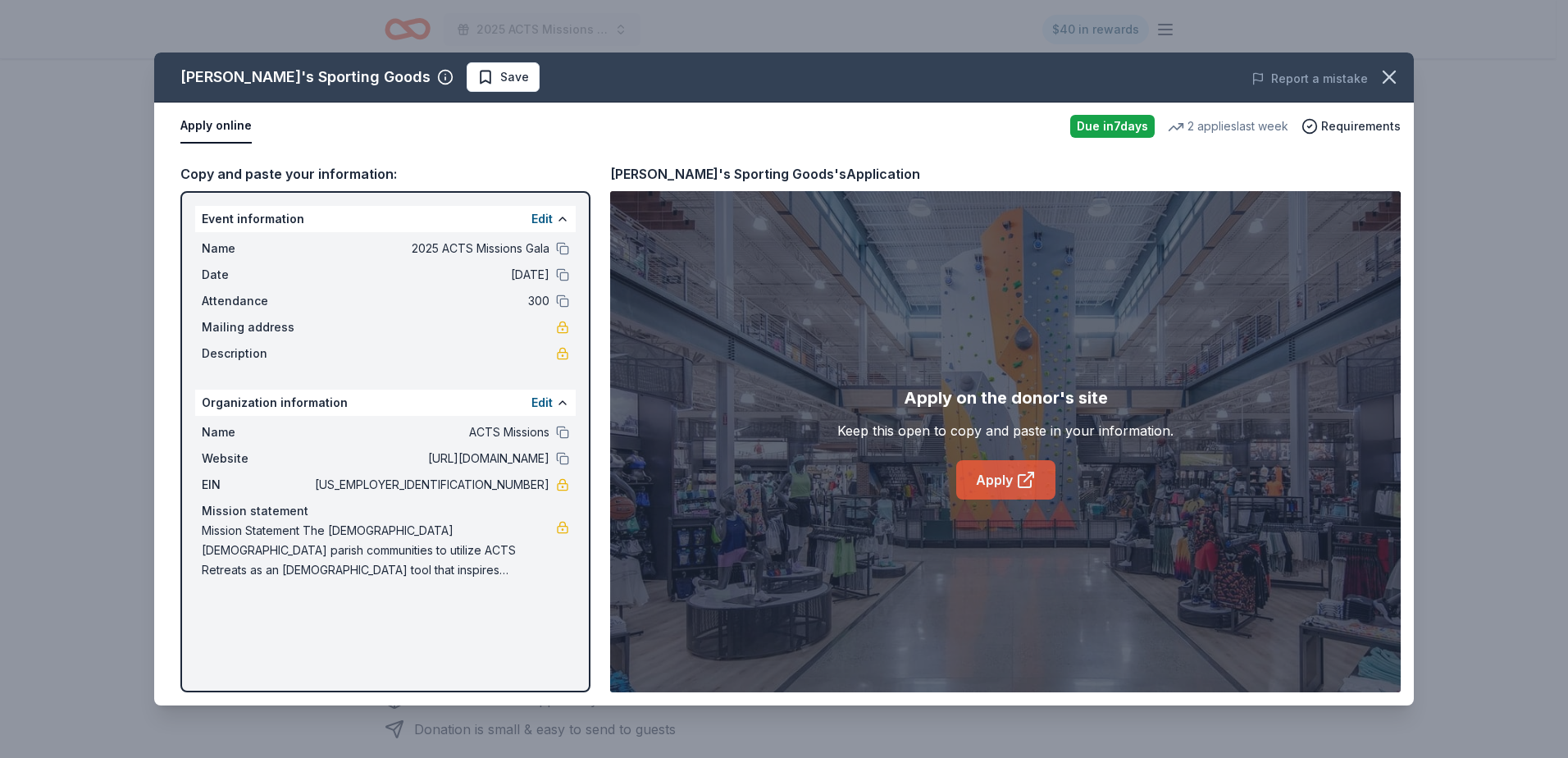
click at [1019, 470] on icon at bounding box center [1026, 479] width 20 height 20
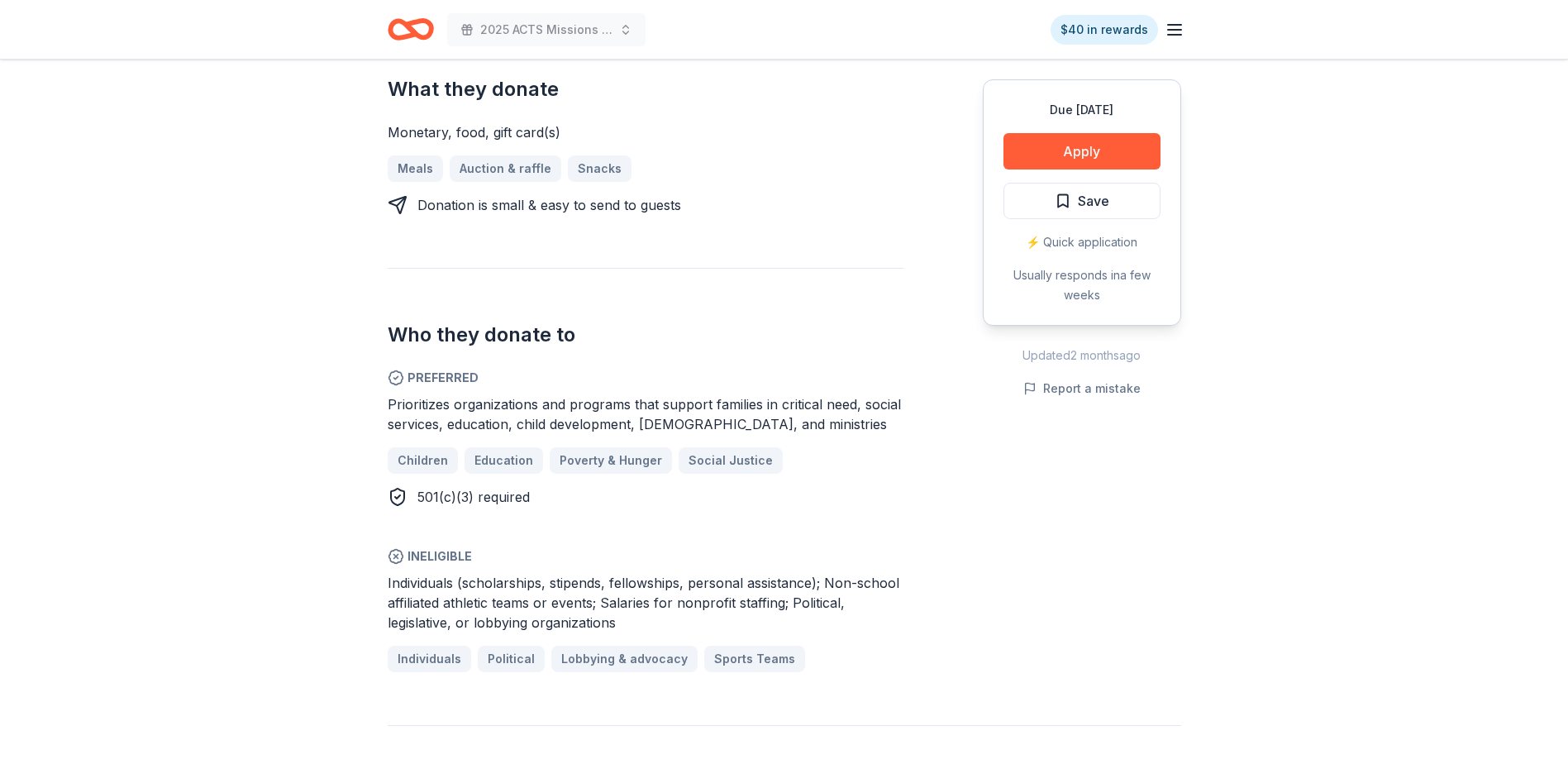
scroll to position [661, 0]
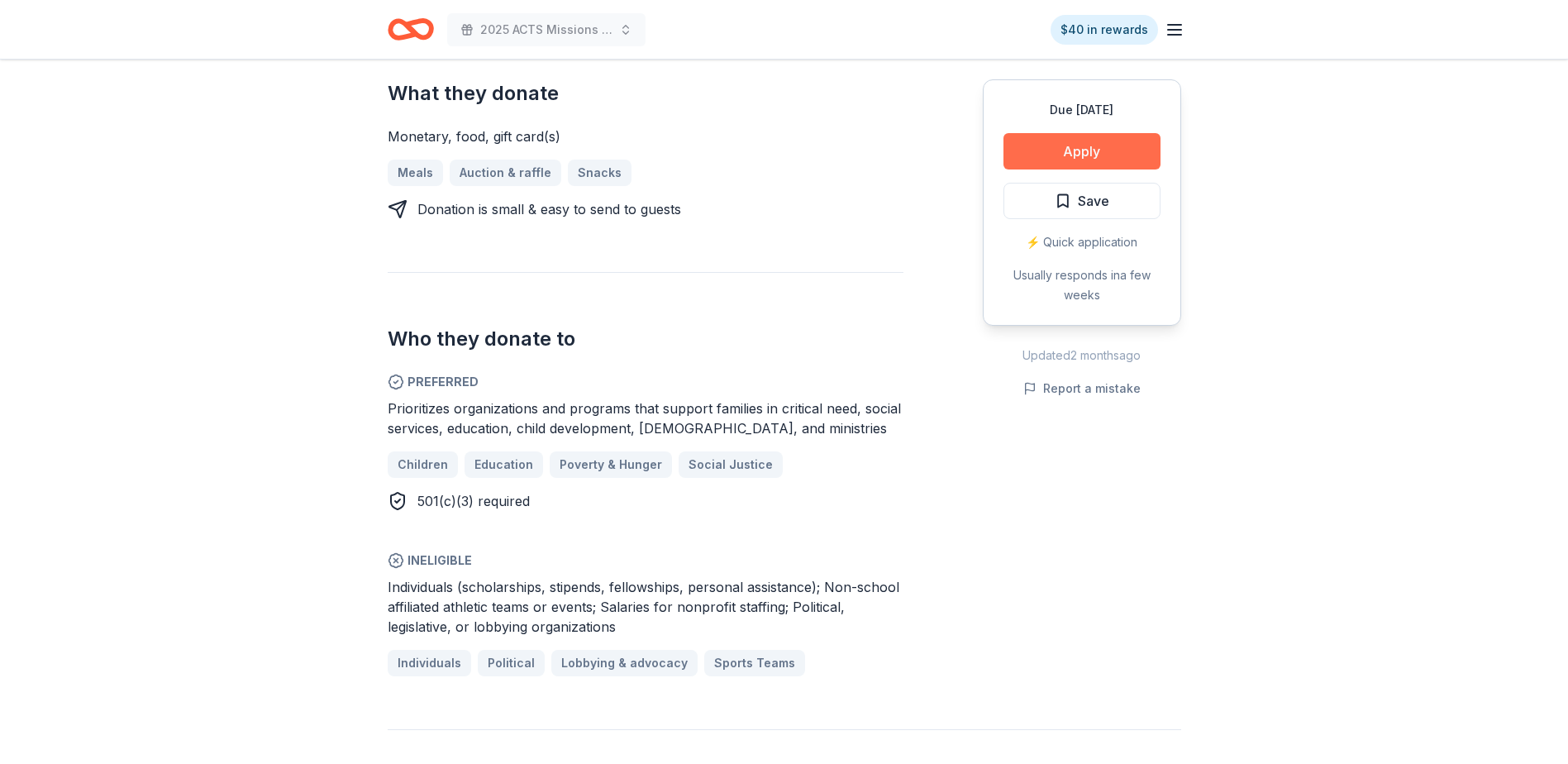
click at [1076, 156] on button "Apply" at bounding box center [1081, 151] width 157 height 36
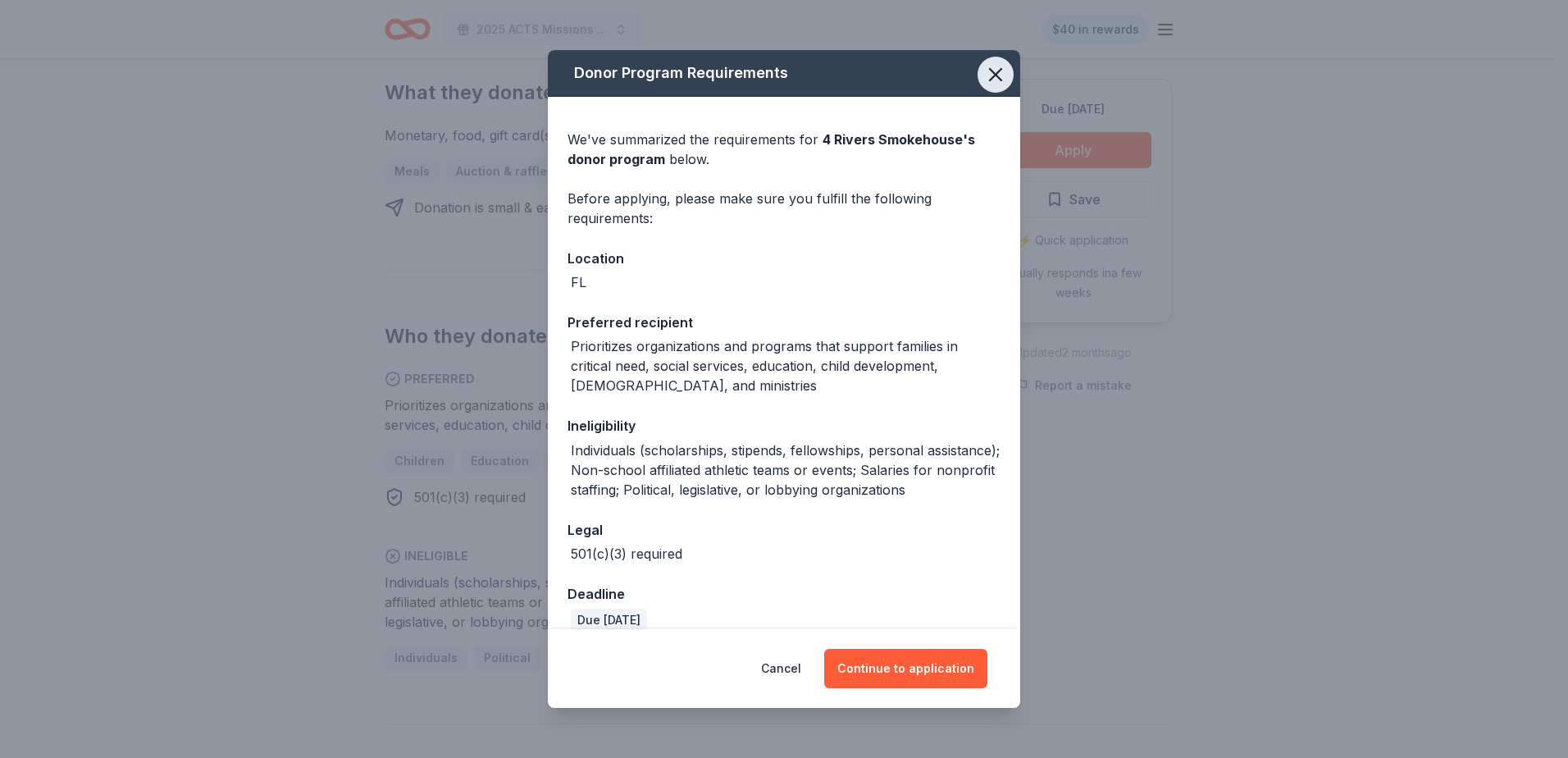
click at [984, 64] on icon "button" at bounding box center [996, 74] width 23 height 23
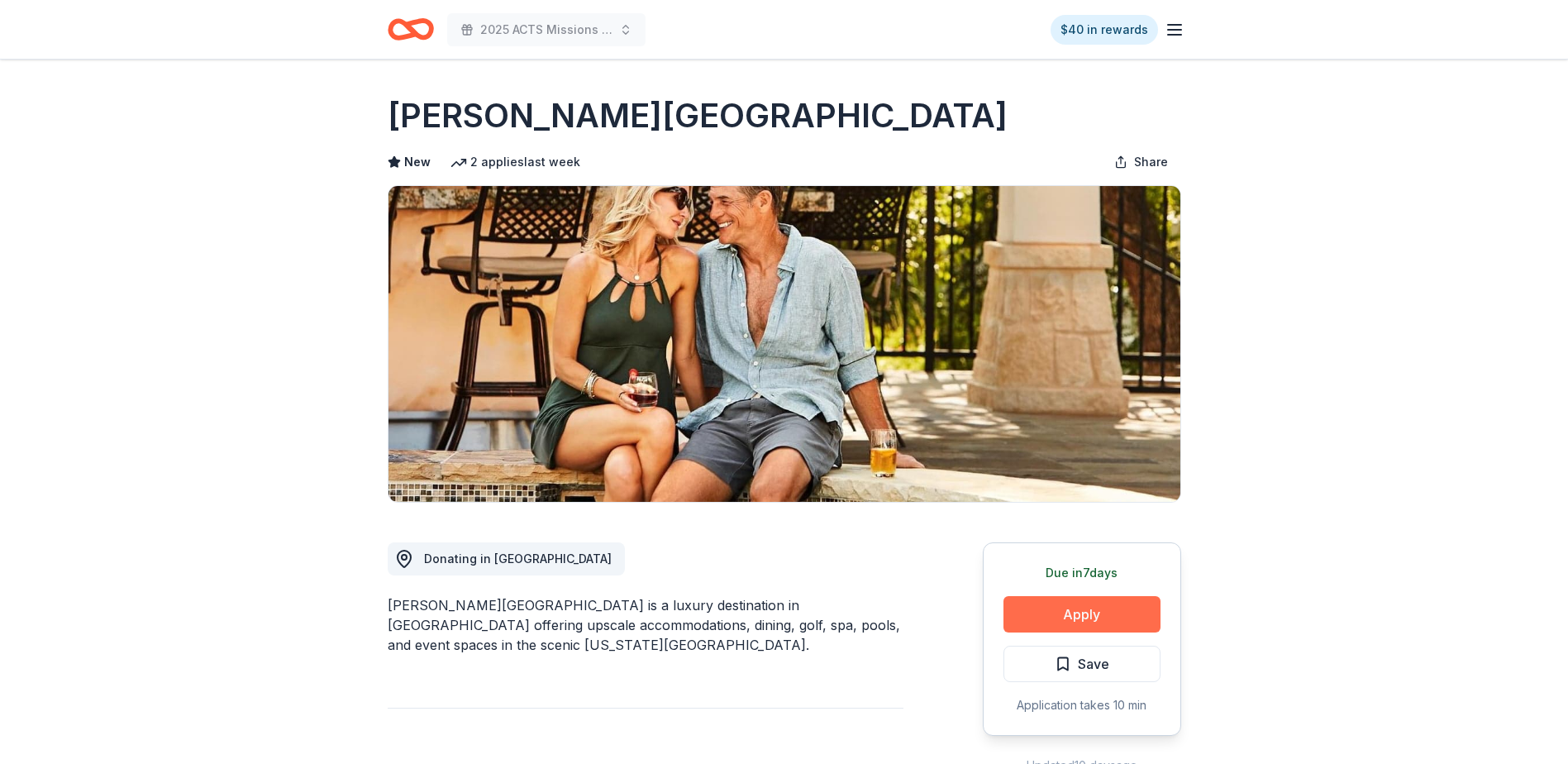
click at [1073, 619] on button "Apply" at bounding box center [1081, 614] width 157 height 36
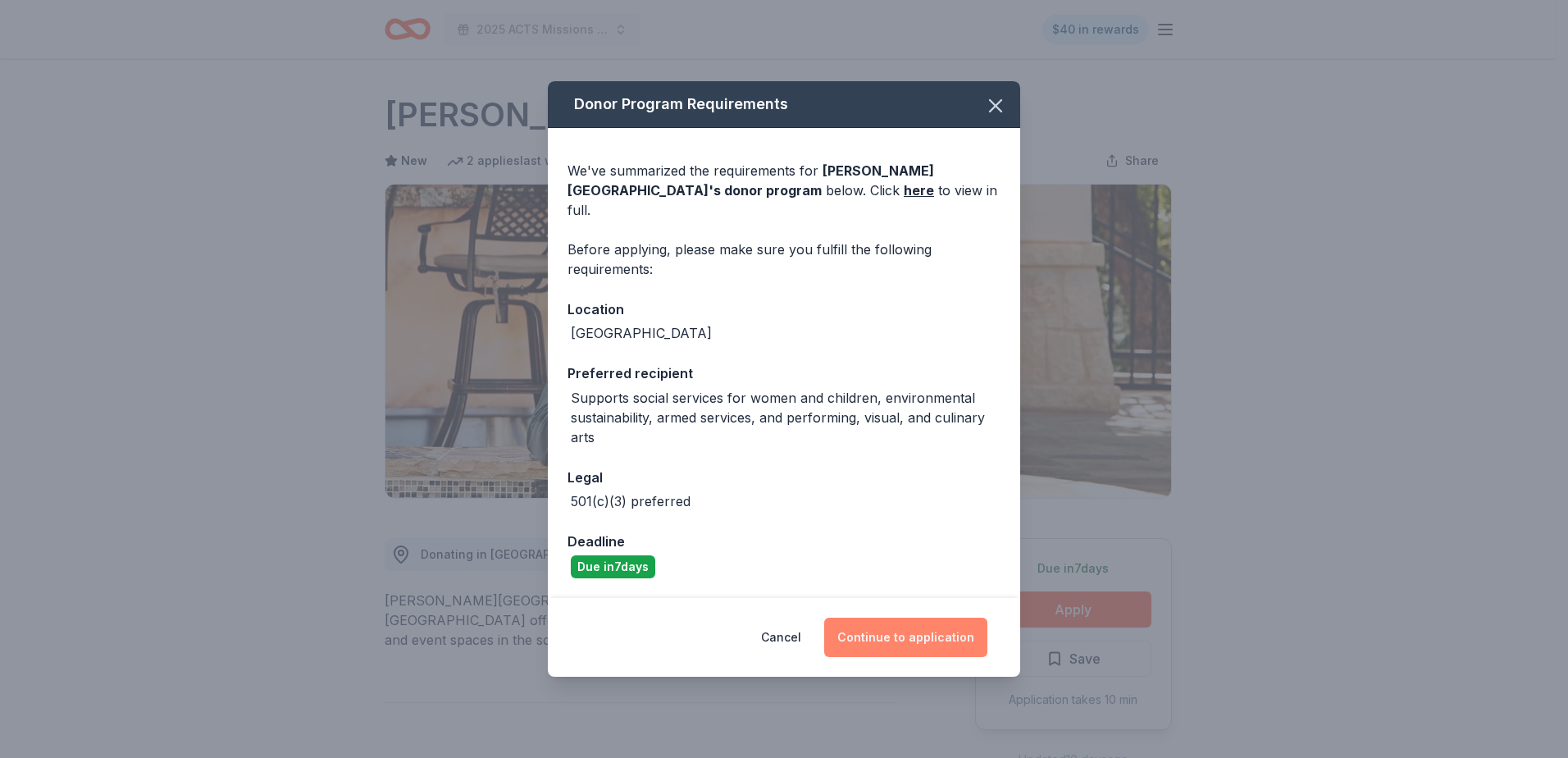
click at [889, 635] on button "Continue to application" at bounding box center [905, 637] width 163 height 40
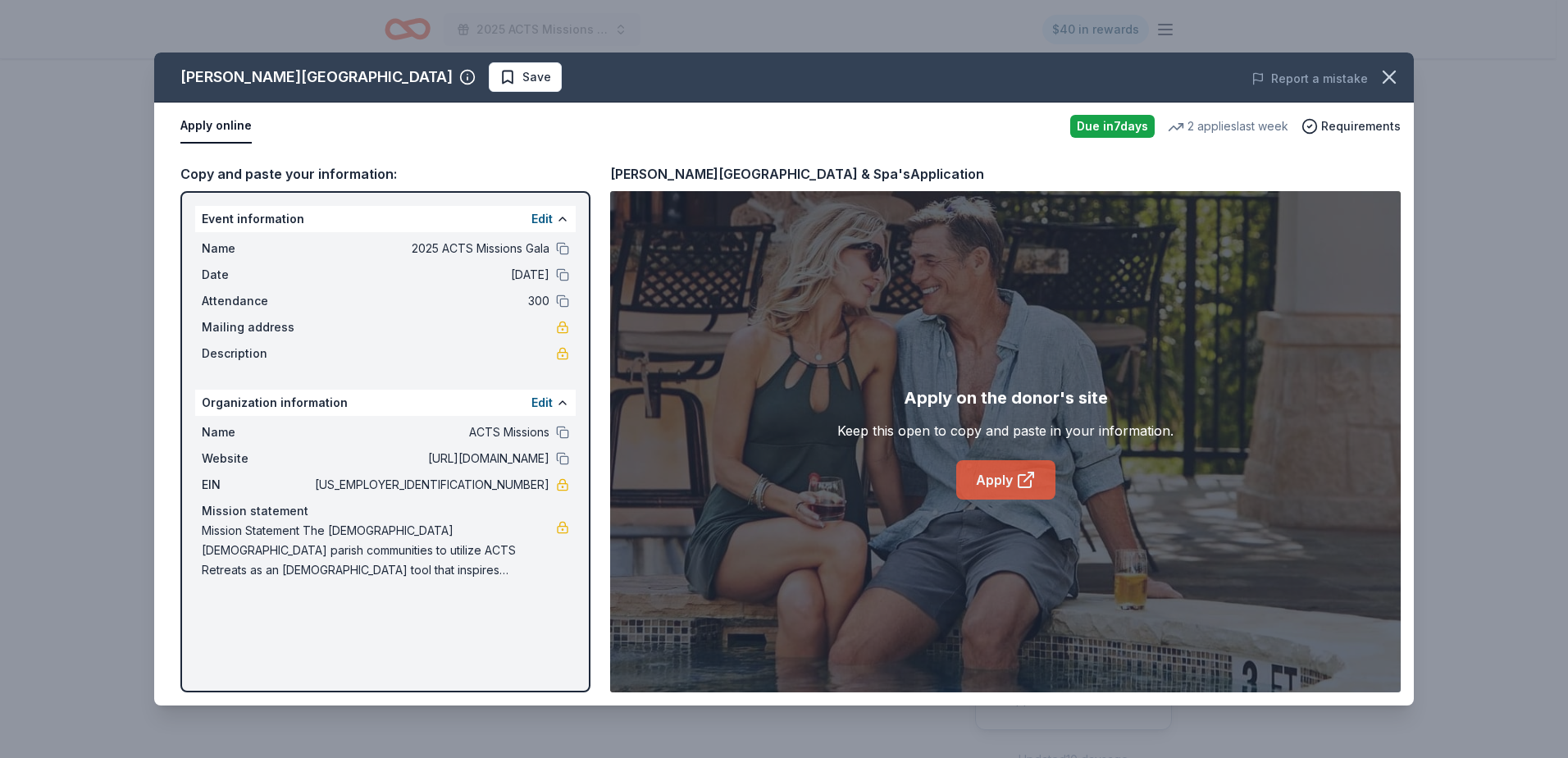
click at [1011, 472] on link "Apply" at bounding box center [1005, 480] width 99 height 40
click at [1394, 64] on button "button" at bounding box center [1389, 77] width 36 height 36
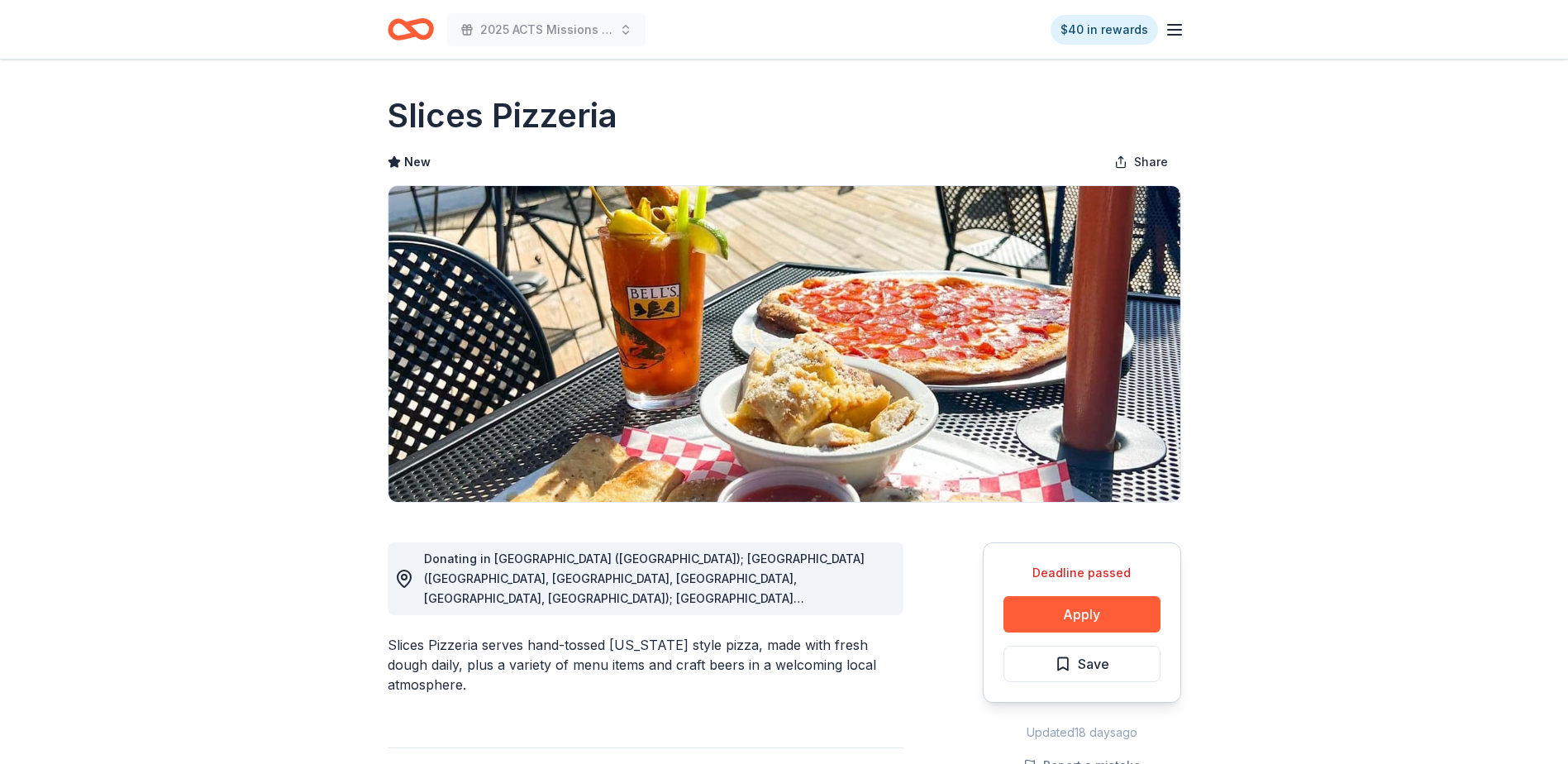
click at [821, 572] on span "Donating in [GEOGRAPHIC_DATA] ([GEOGRAPHIC_DATA]); [GEOGRAPHIC_DATA] ([GEOGRAPH…" at bounding box center [644, 716] width 441 height 332
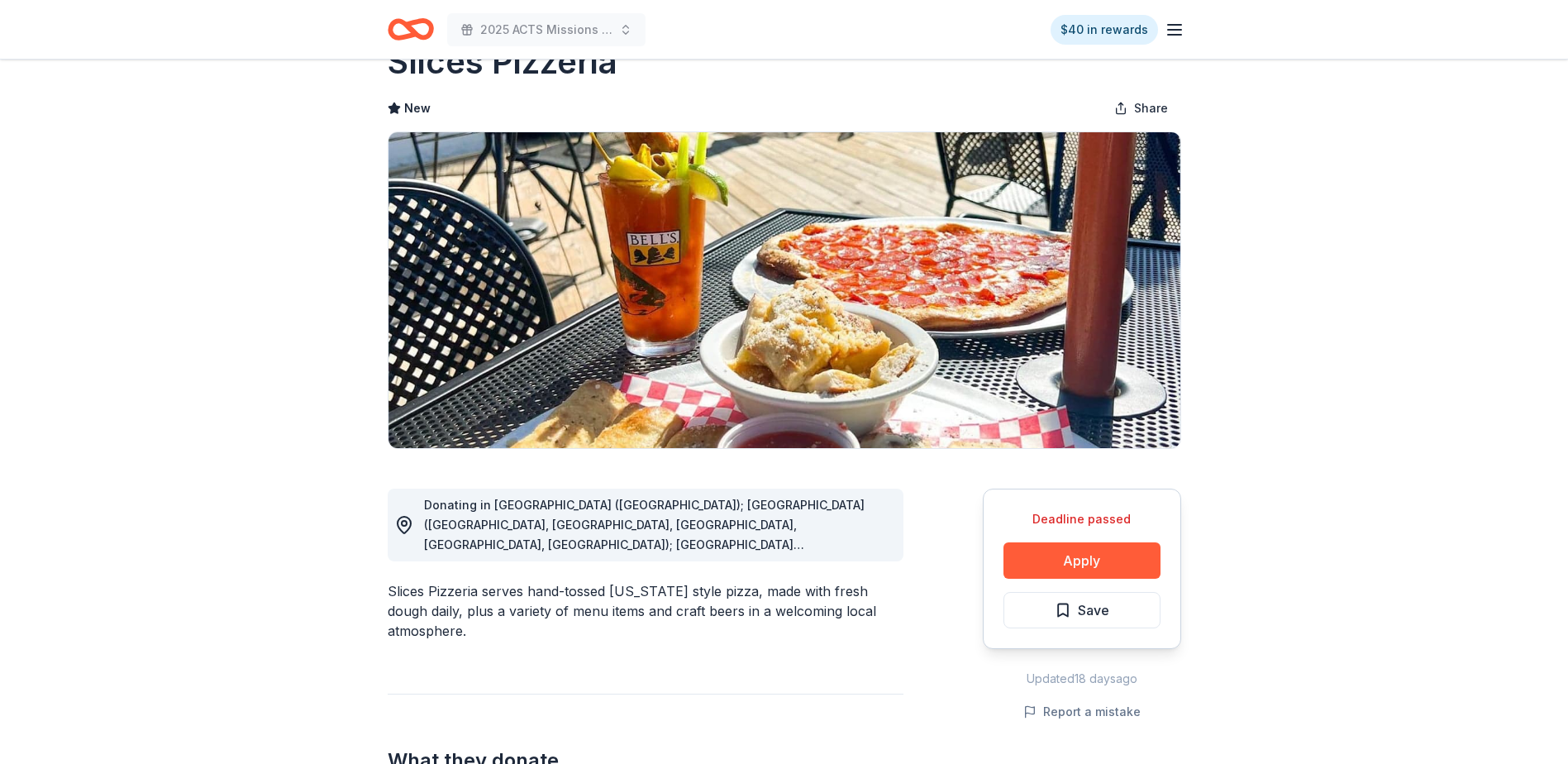
scroll to position [83, 0]
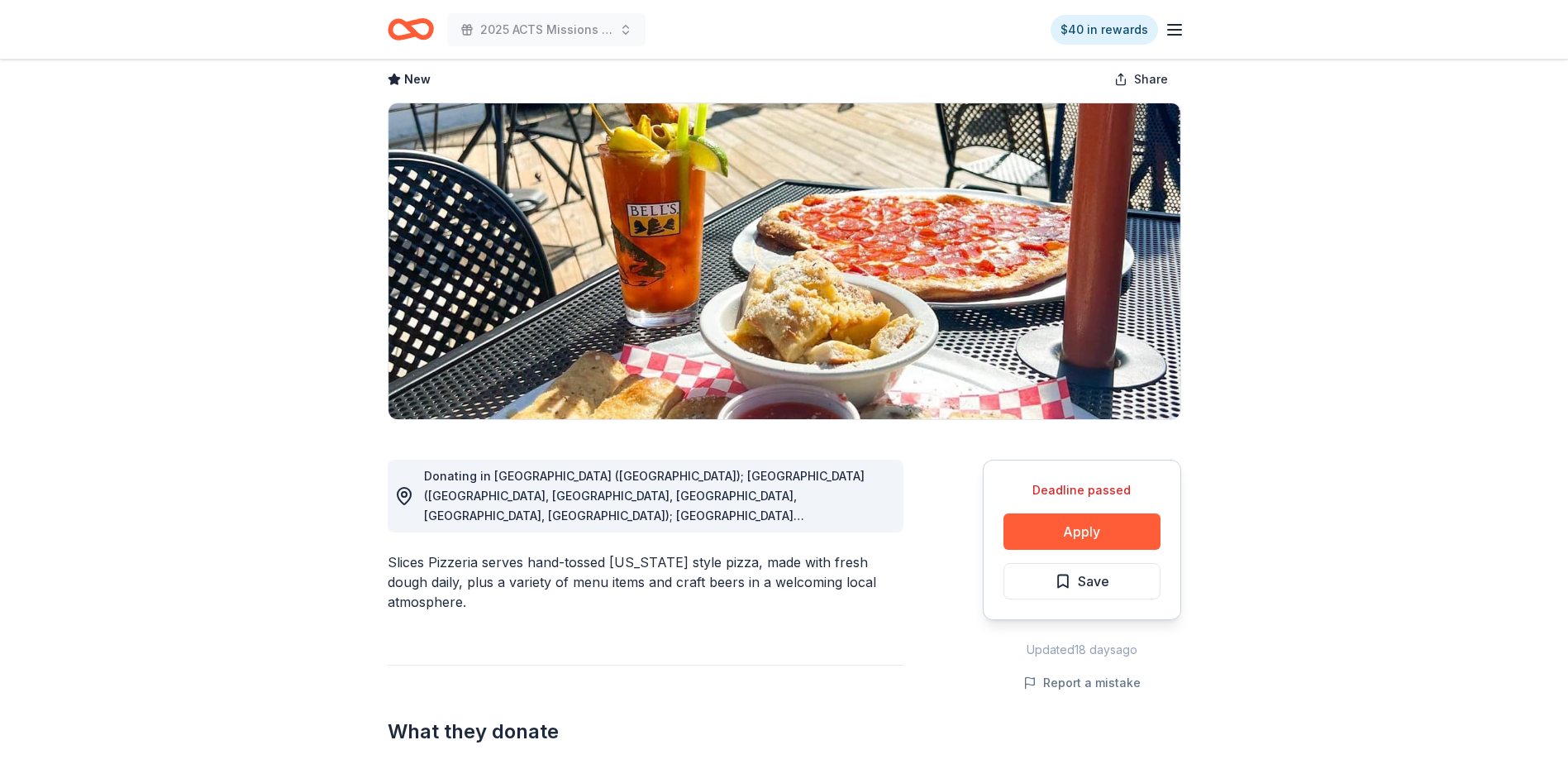
click at [847, 515] on span "Donating in AL (Huntsville); AZ (Scottsdale, Gilbert, Flagstaff, Chandler, Peor…" at bounding box center [644, 634] width 441 height 332
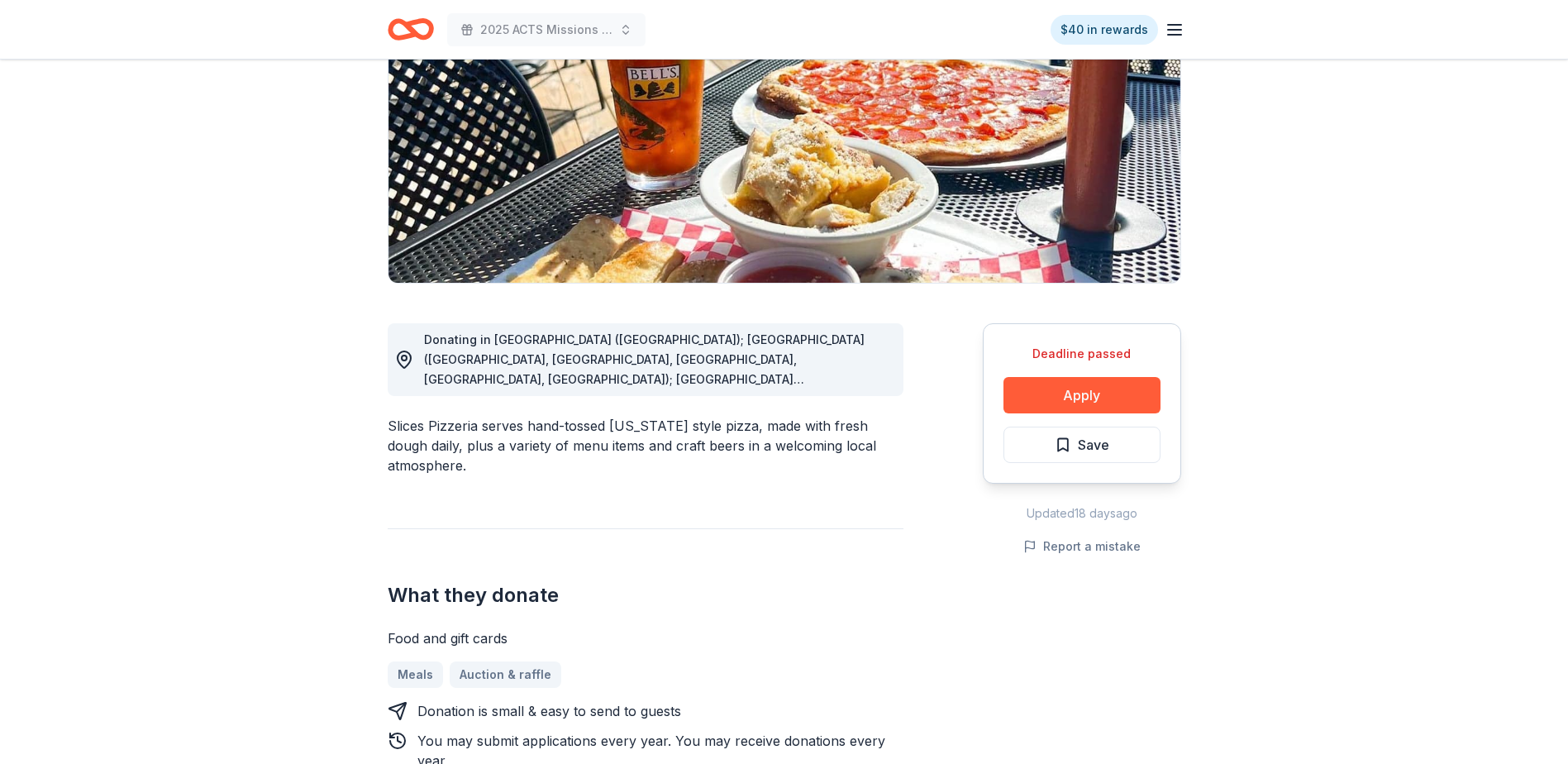
scroll to position [248, 0]
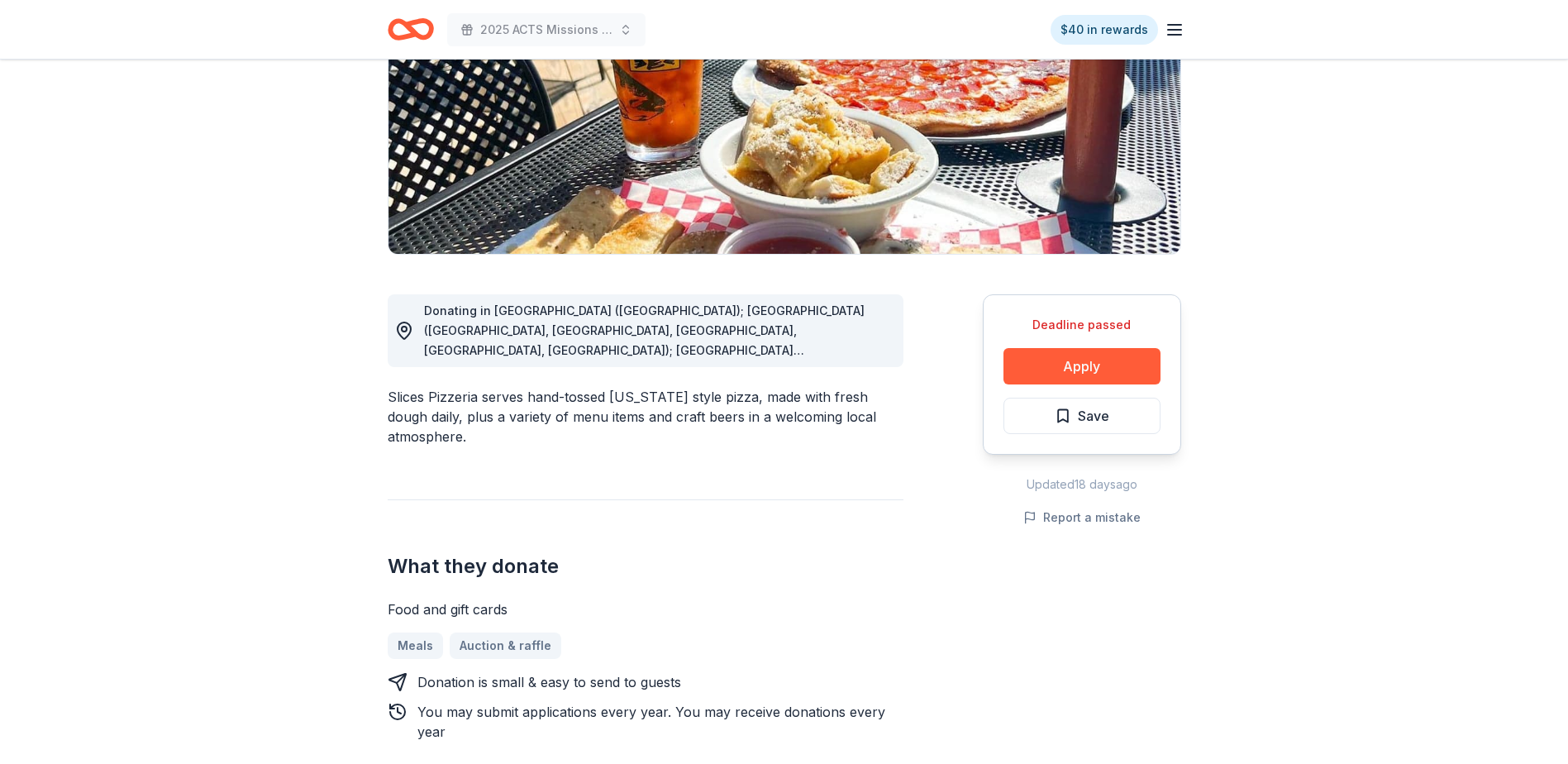
click at [849, 353] on span "Donating in AL (Huntsville); AZ (Scottsdale, Gilbert, Flagstaff, Chandler, Peor…" at bounding box center [644, 468] width 441 height 332
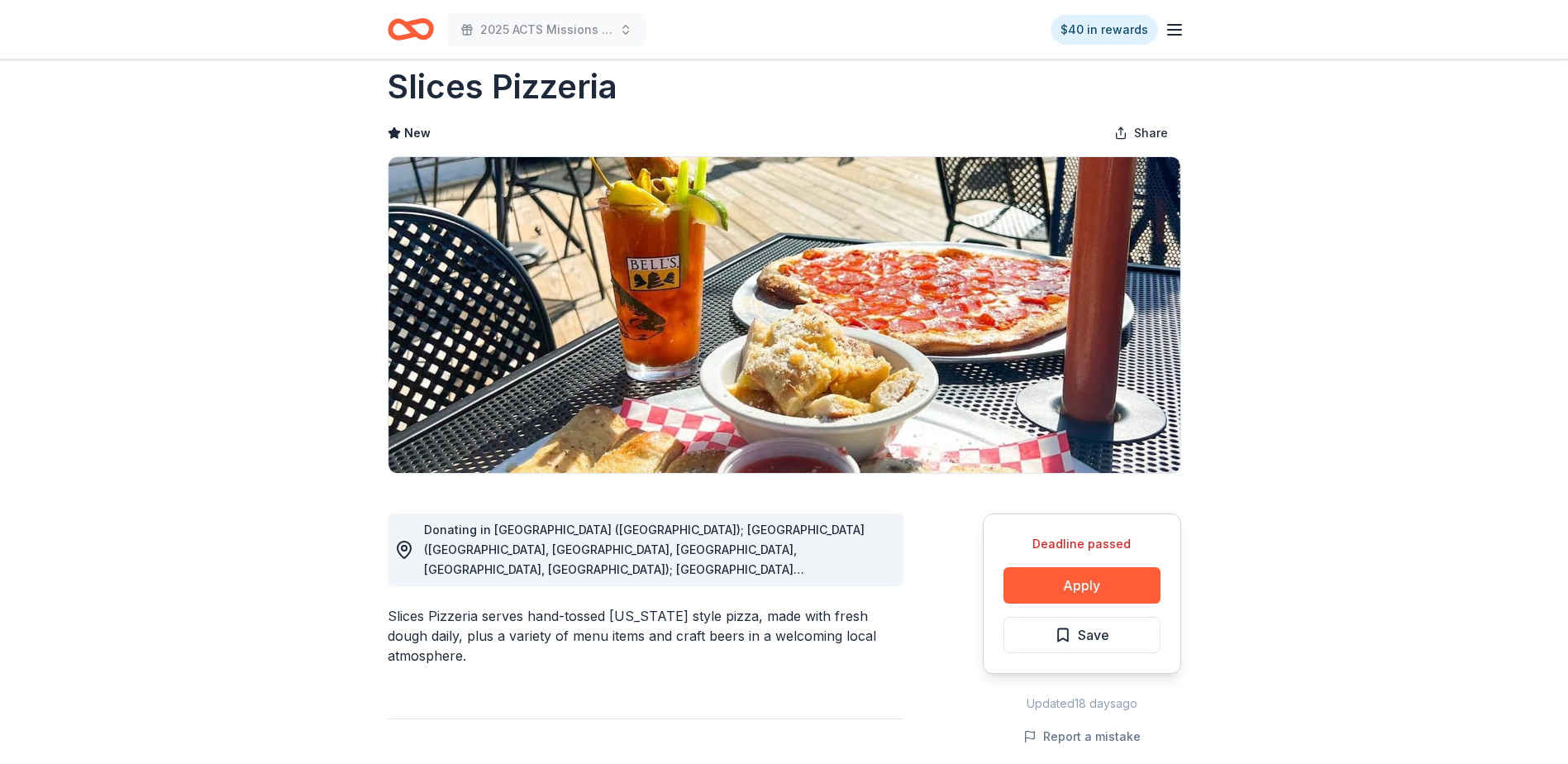
scroll to position [0, 0]
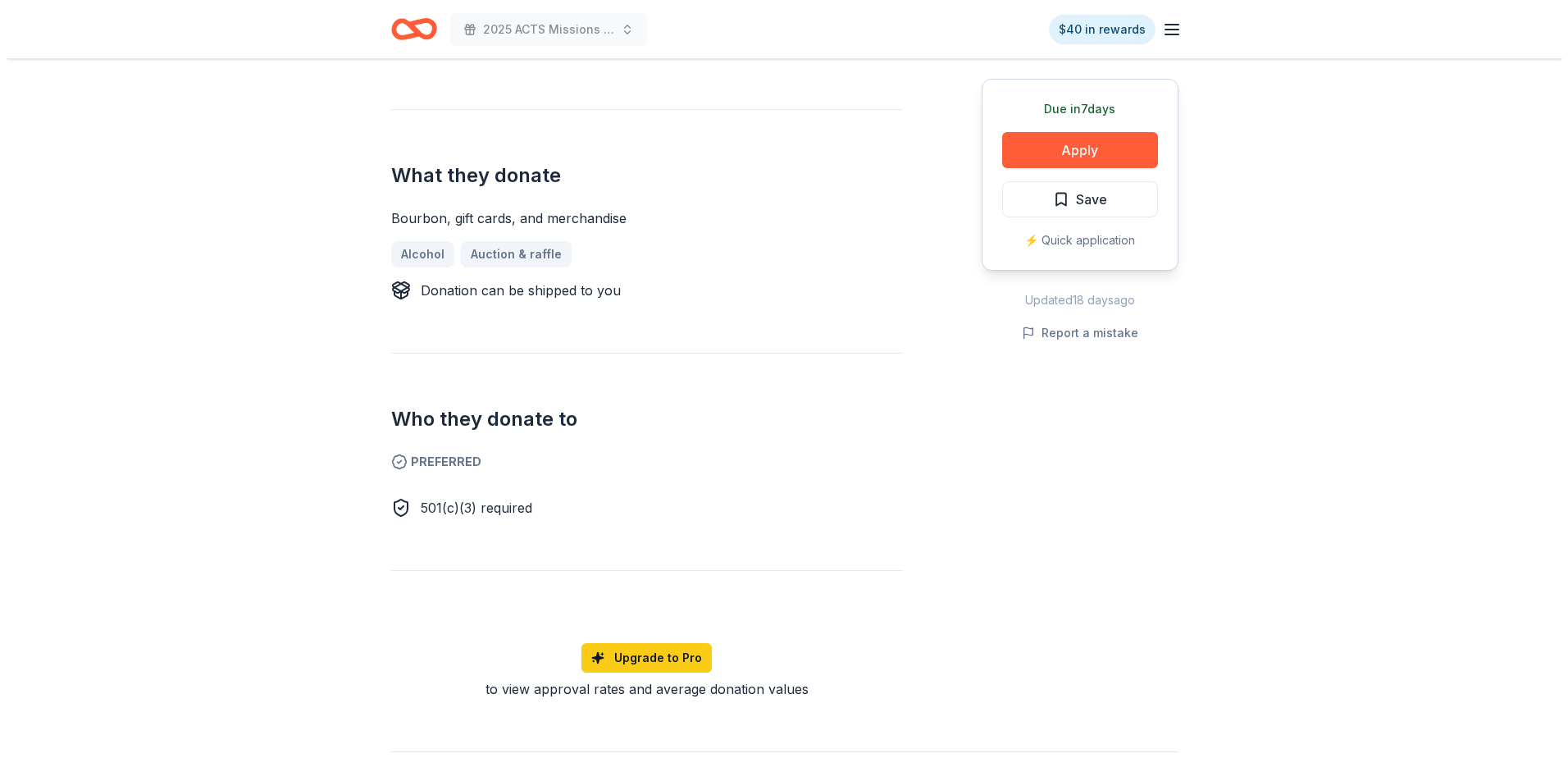
scroll to position [574, 0]
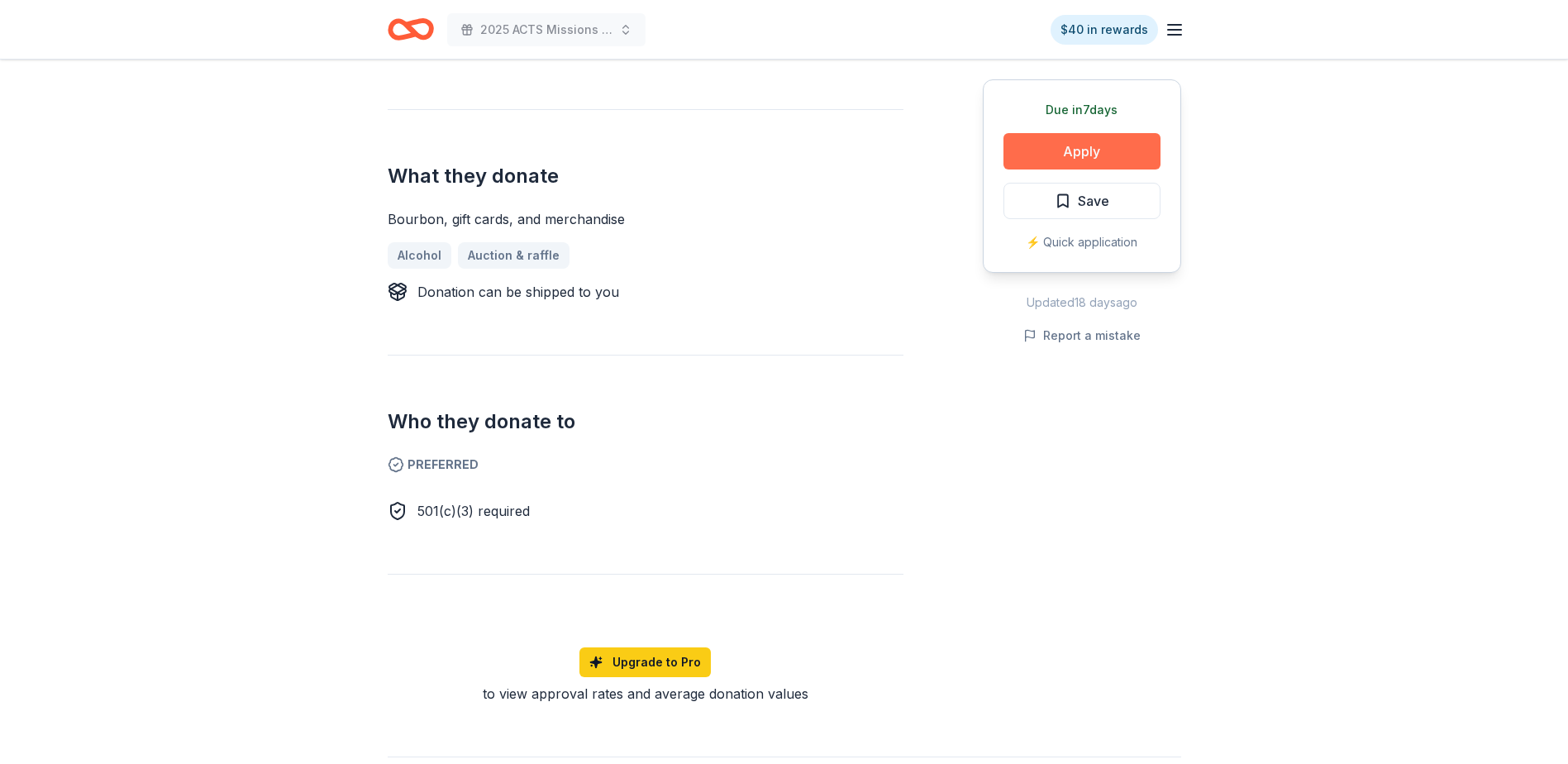
click at [1061, 152] on button "Apply" at bounding box center [1081, 151] width 157 height 36
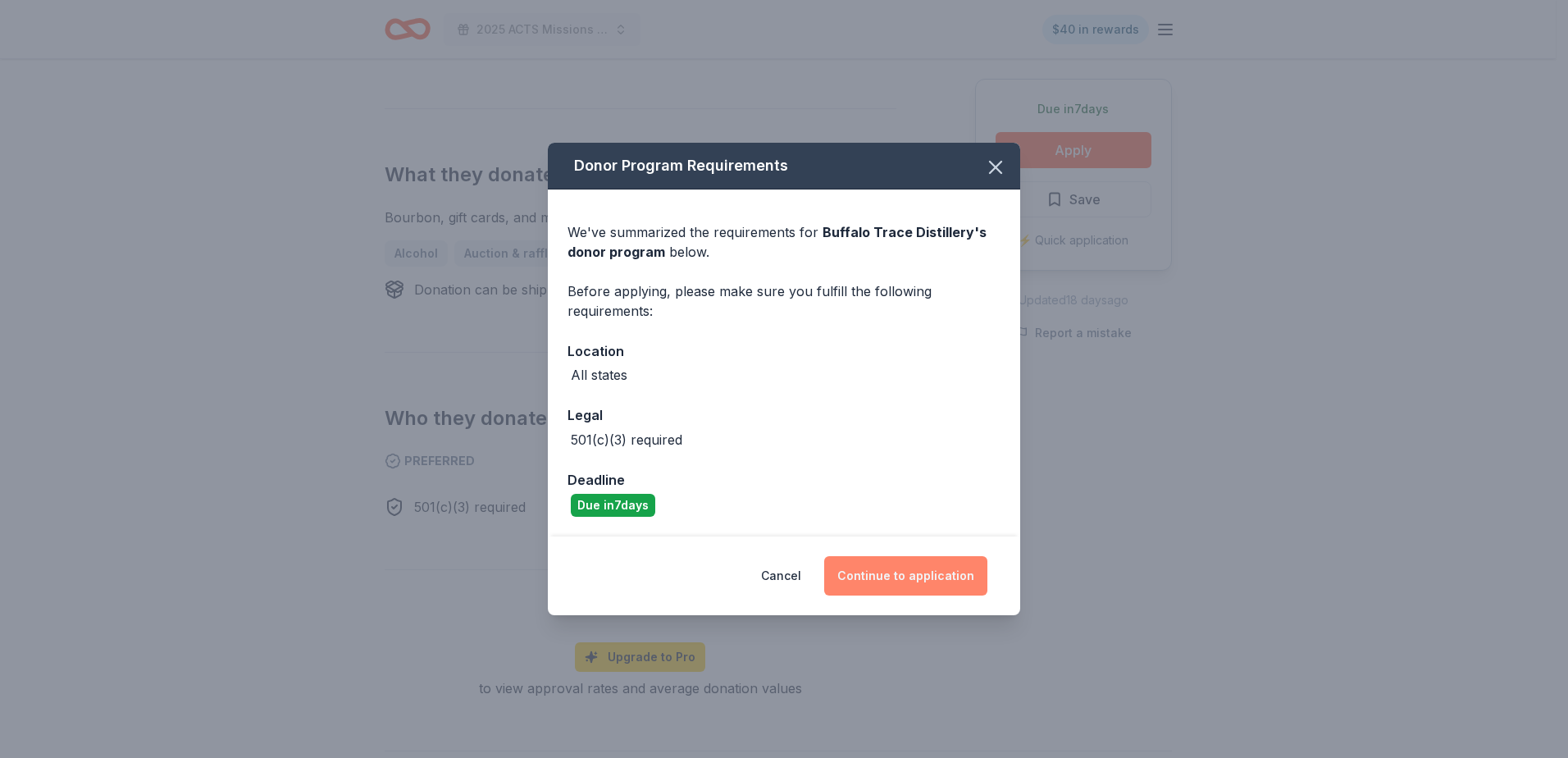
click at [903, 580] on button "Continue to application" at bounding box center [905, 576] width 163 height 40
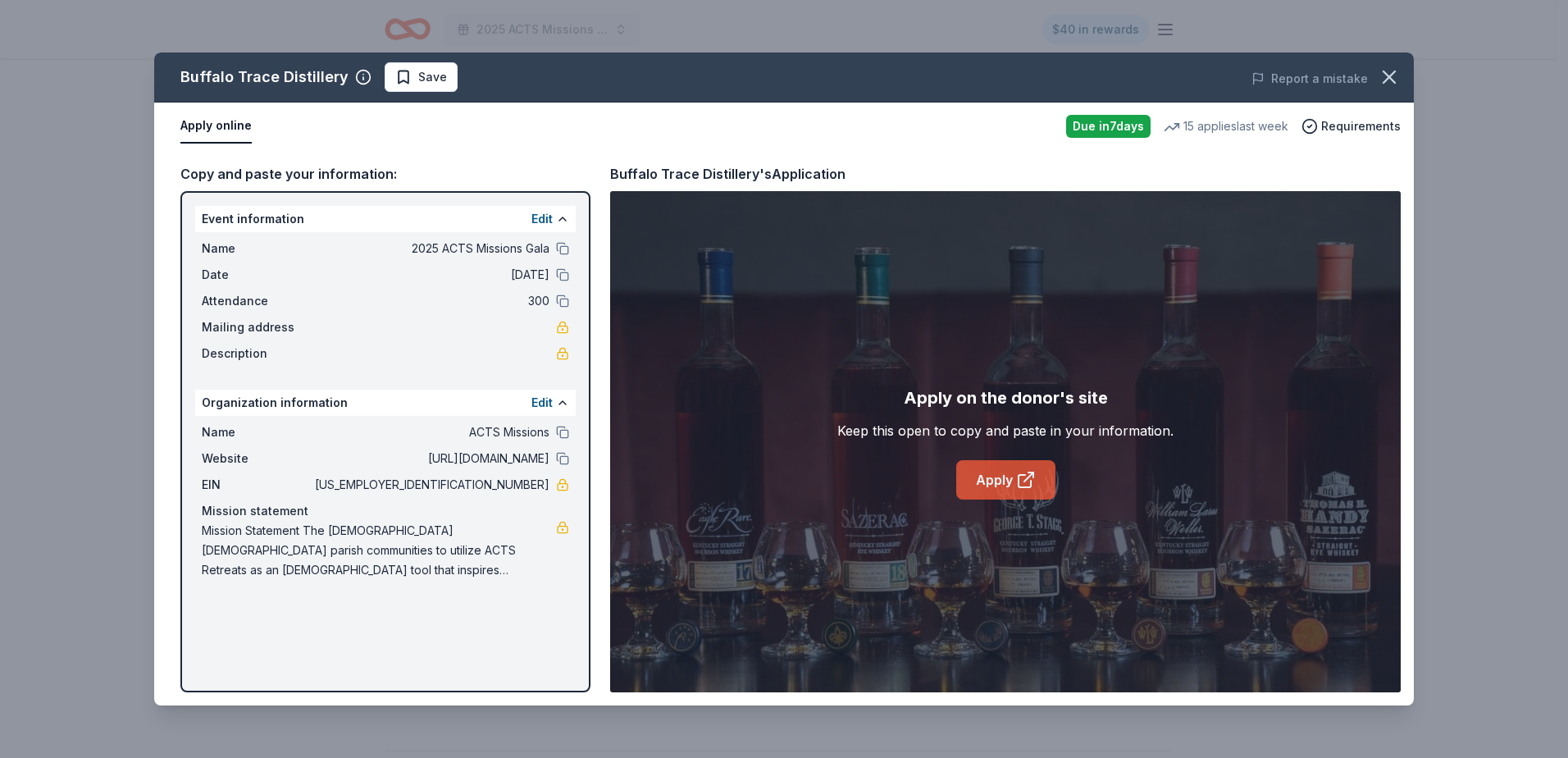
click at [991, 475] on link "Apply" at bounding box center [1005, 480] width 99 height 40
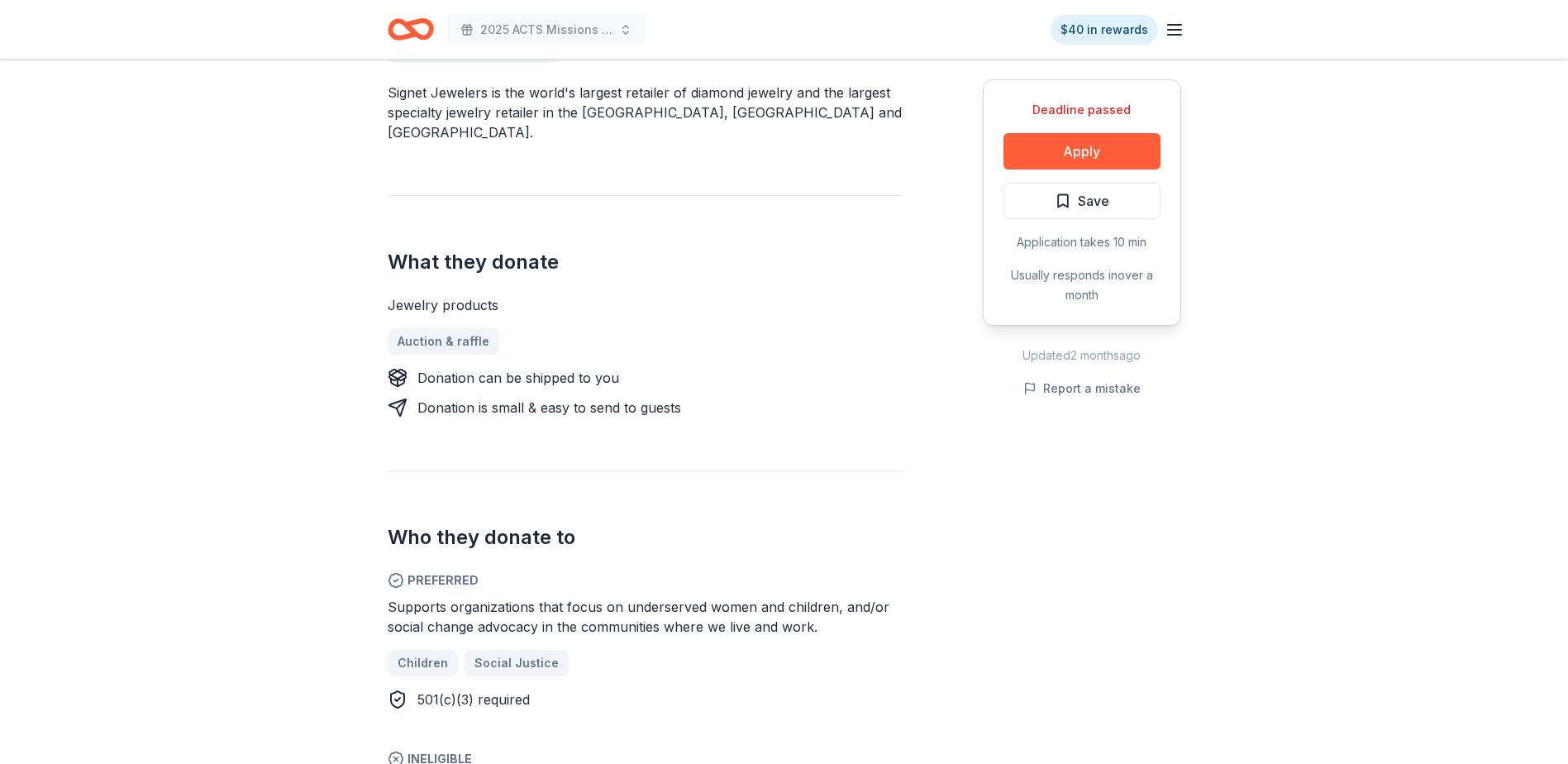
scroll to position [579, 0]
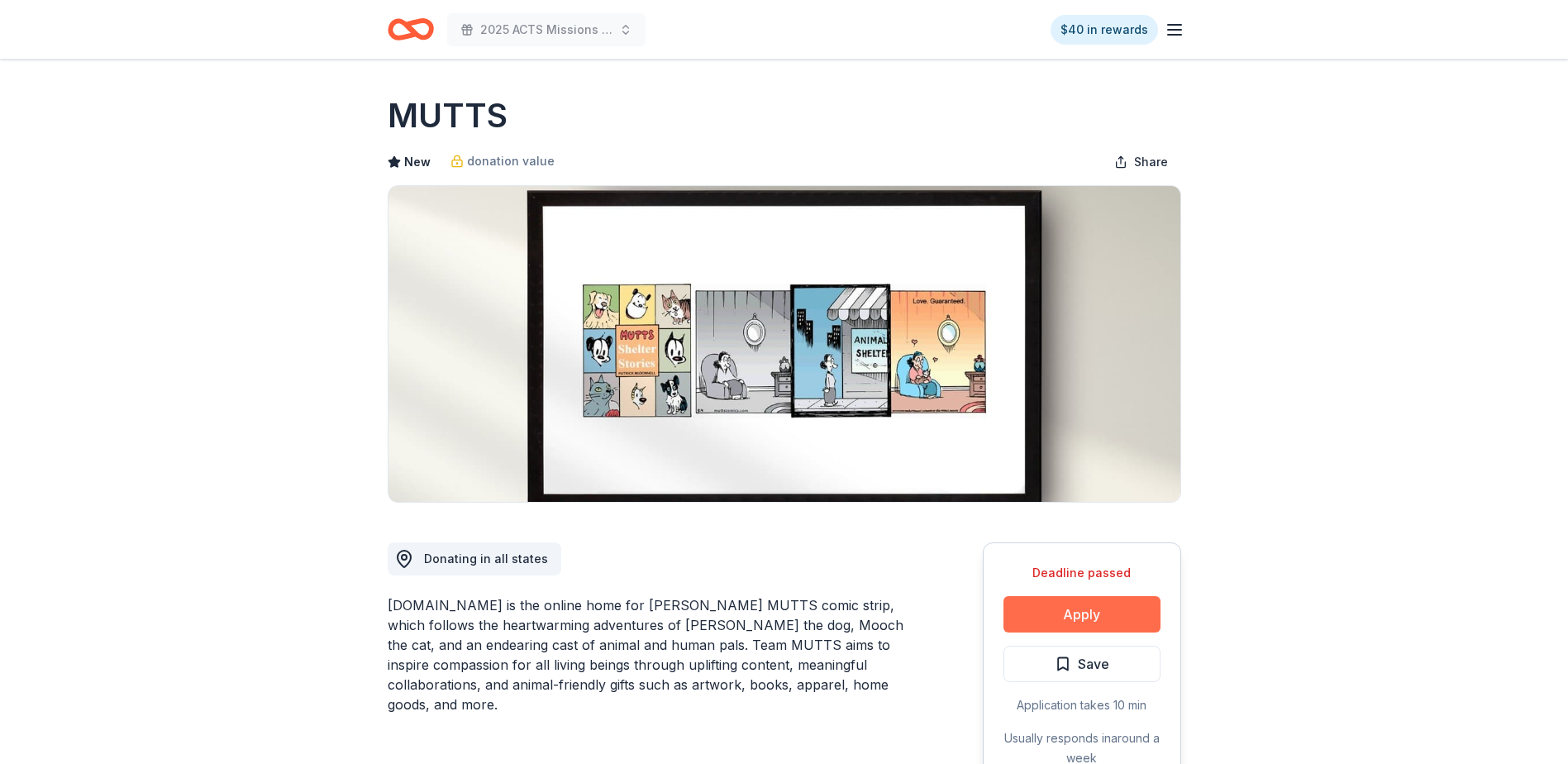
click at [1050, 614] on button "Apply" at bounding box center [1081, 614] width 157 height 36
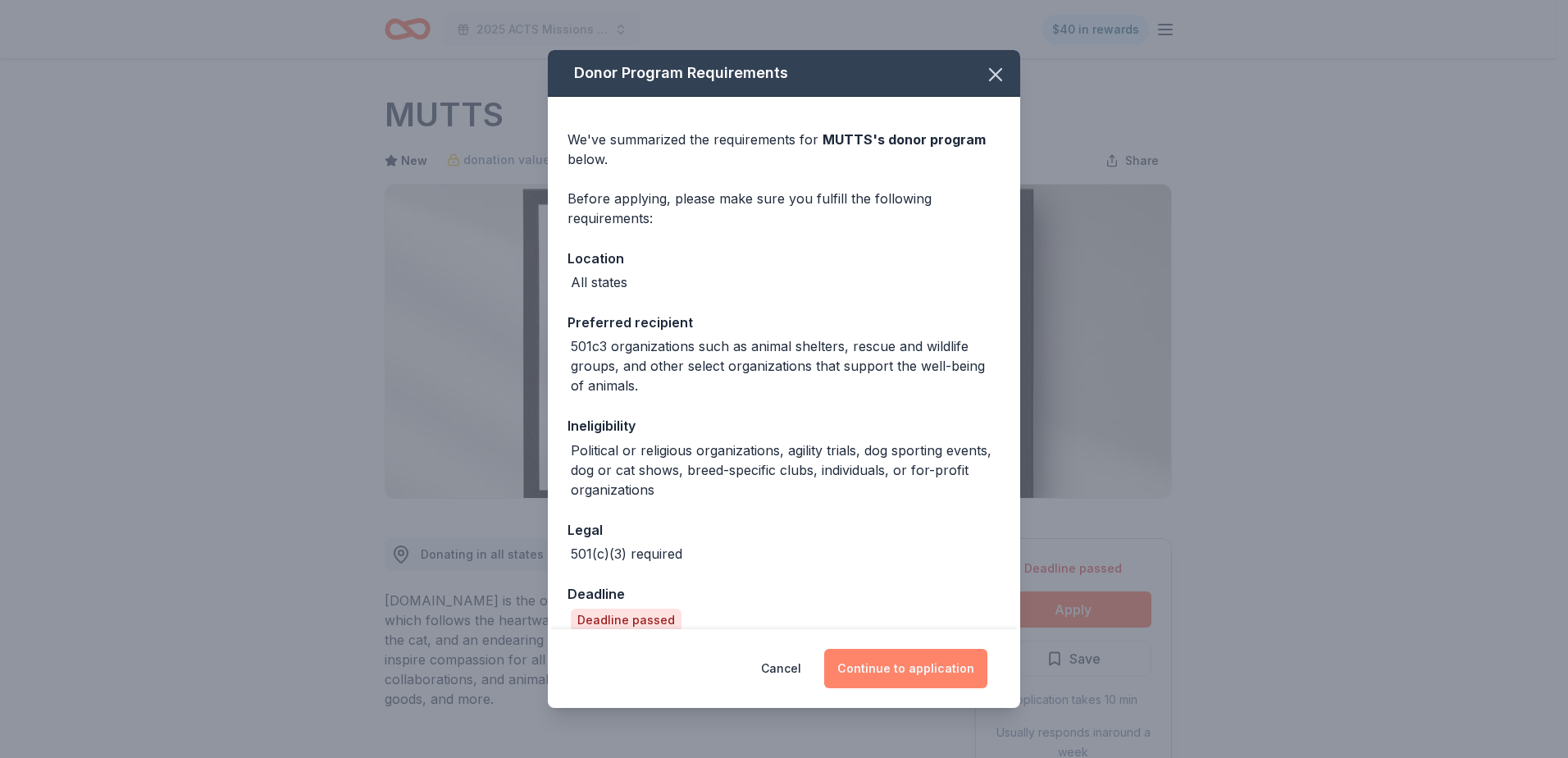
click at [934, 669] on button "Continue to application" at bounding box center [905, 668] width 163 height 40
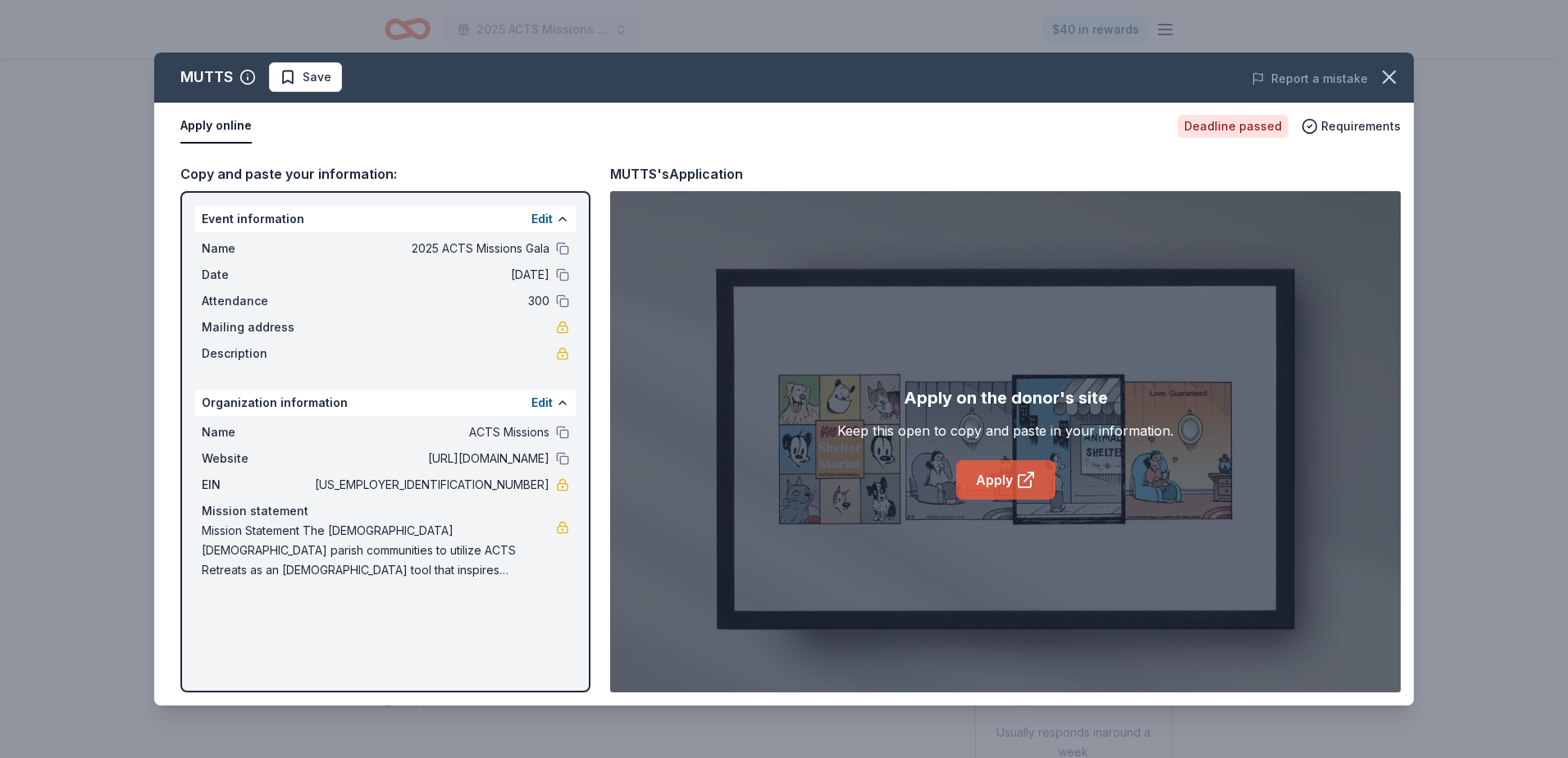
click at [1016, 458] on div "Apply on the donor's site Keep this open to copy and paste in your information.…" at bounding box center [1005, 442] width 337 height 115
click at [1005, 476] on link "Apply" at bounding box center [1005, 480] width 99 height 40
